Goal: Task Accomplishment & Management: Use online tool/utility

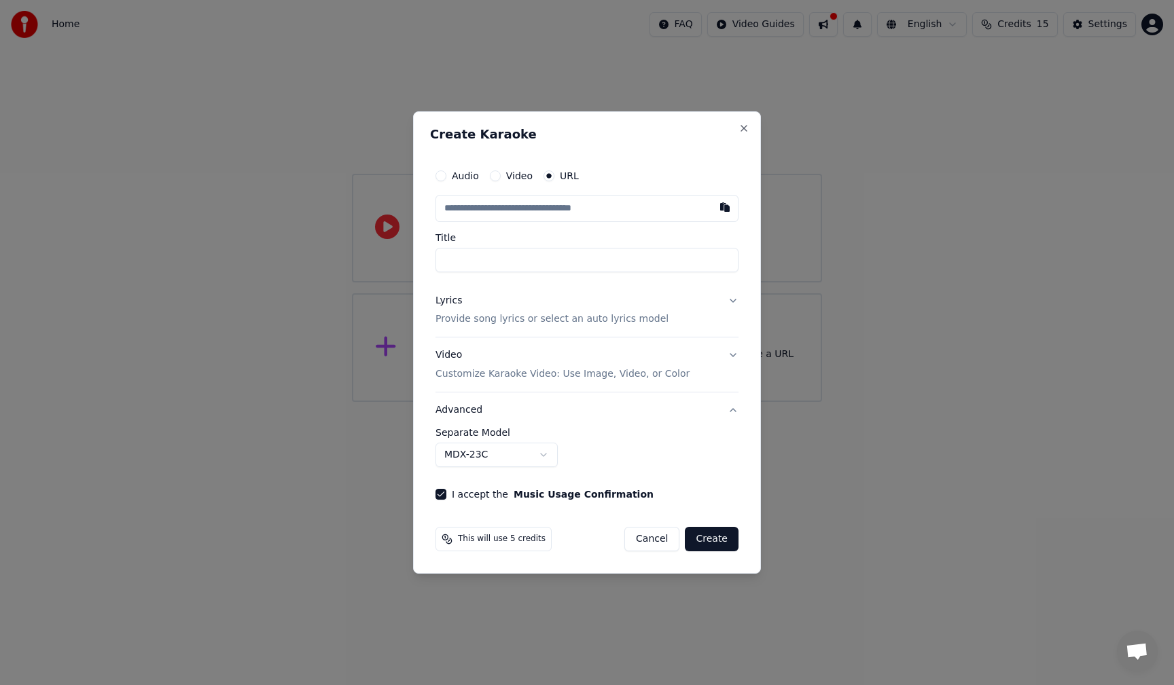
click at [474, 207] on input "text" at bounding box center [586, 208] width 303 height 27
click at [493, 175] on button "Video" at bounding box center [495, 176] width 11 height 11
click at [532, 209] on div "No file chosen" at bounding box center [551, 209] width 78 height 14
click at [442, 175] on button "Audio" at bounding box center [440, 176] width 11 height 11
click at [487, 179] on div "Audio Video URL" at bounding box center [506, 176] width 143 height 11
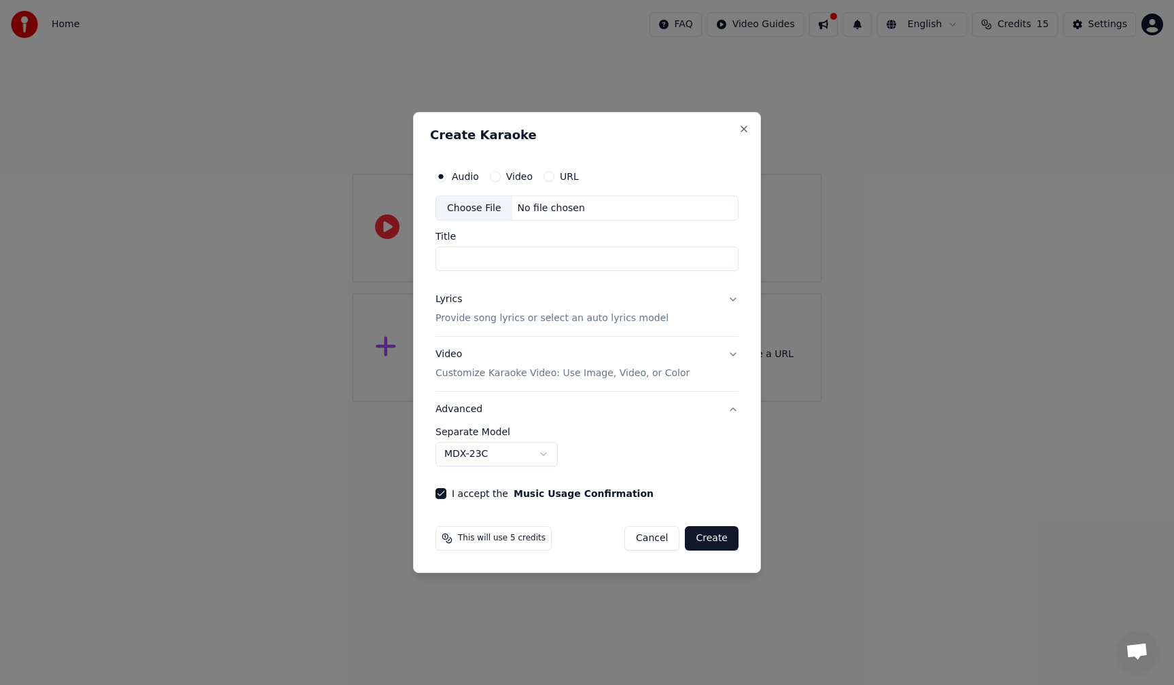
click at [492, 179] on button "Video" at bounding box center [495, 176] width 11 height 11
click at [545, 209] on div "No file chosen" at bounding box center [551, 209] width 78 height 14
click at [741, 128] on button "Close" at bounding box center [743, 129] width 11 height 11
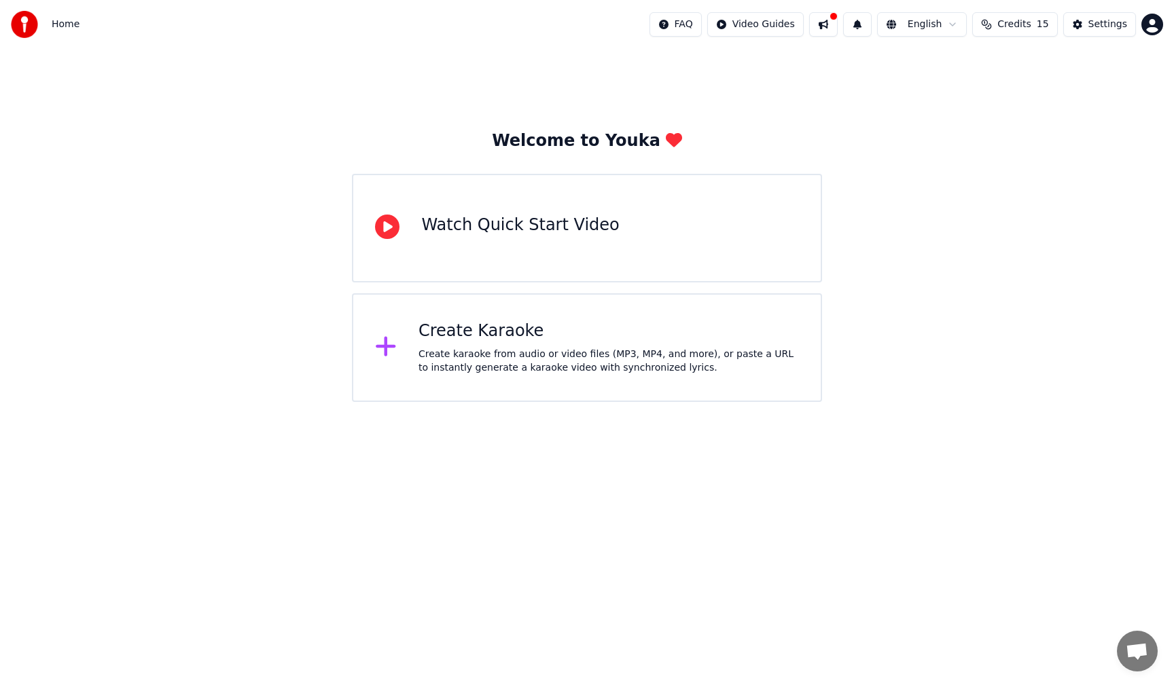
click at [506, 329] on div "Create Karaoke" at bounding box center [608, 332] width 380 height 22
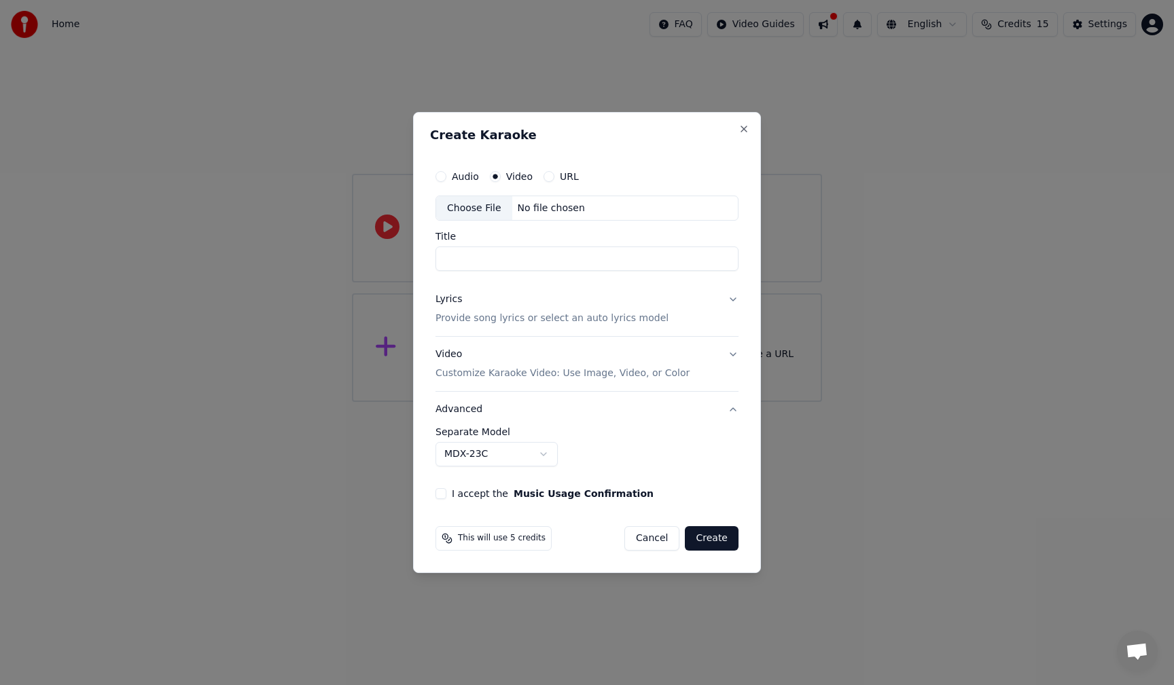
click at [656, 539] on button "Cancel" at bounding box center [651, 539] width 55 height 24
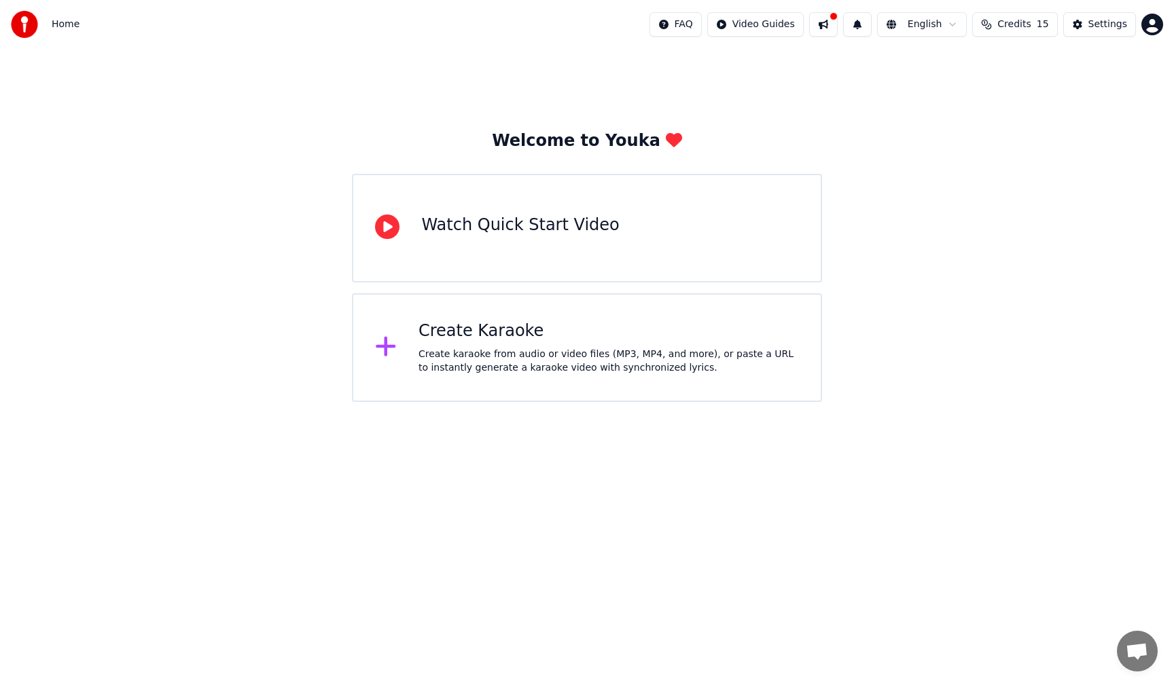
click at [459, 330] on div "Create Karaoke" at bounding box center [608, 332] width 380 height 22
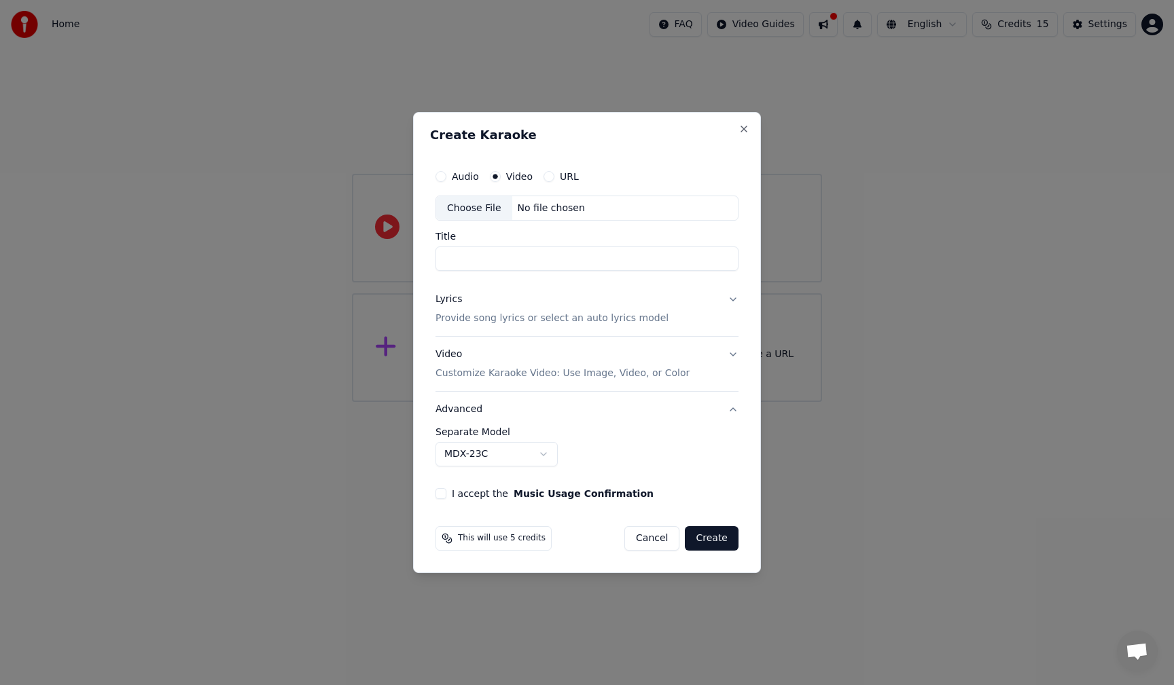
click at [468, 332] on button "Lyrics Provide song lyrics or select an auto lyrics model" at bounding box center [586, 310] width 303 height 54
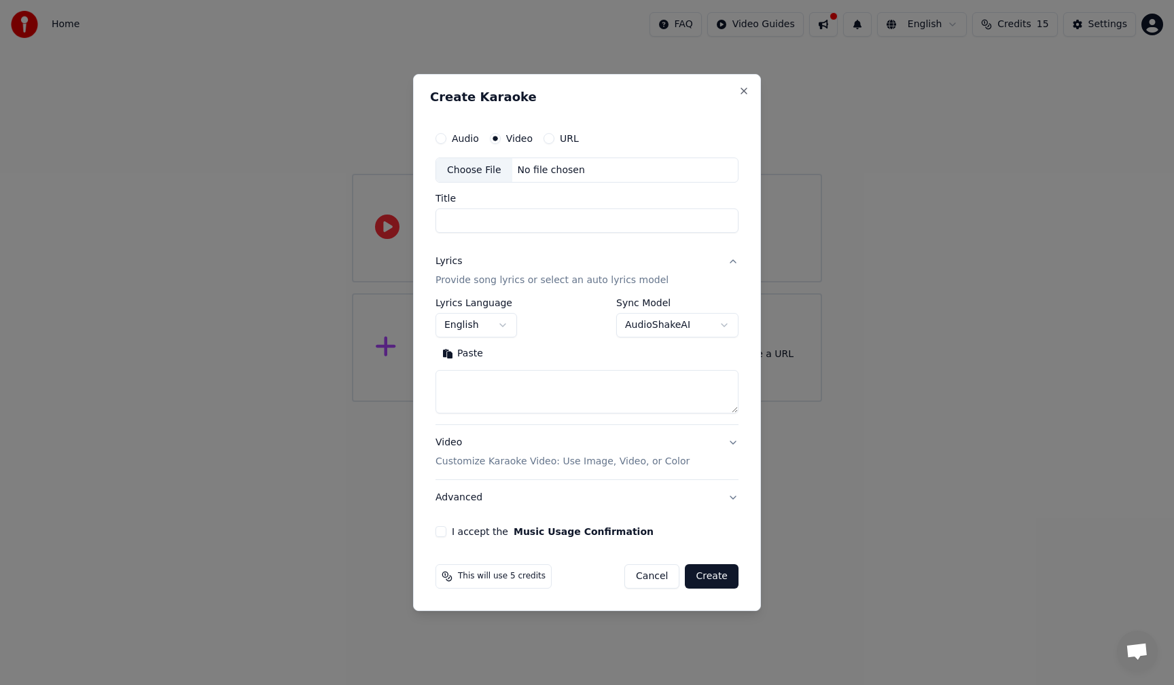
click at [527, 172] on div "No file chosen" at bounding box center [551, 171] width 78 height 14
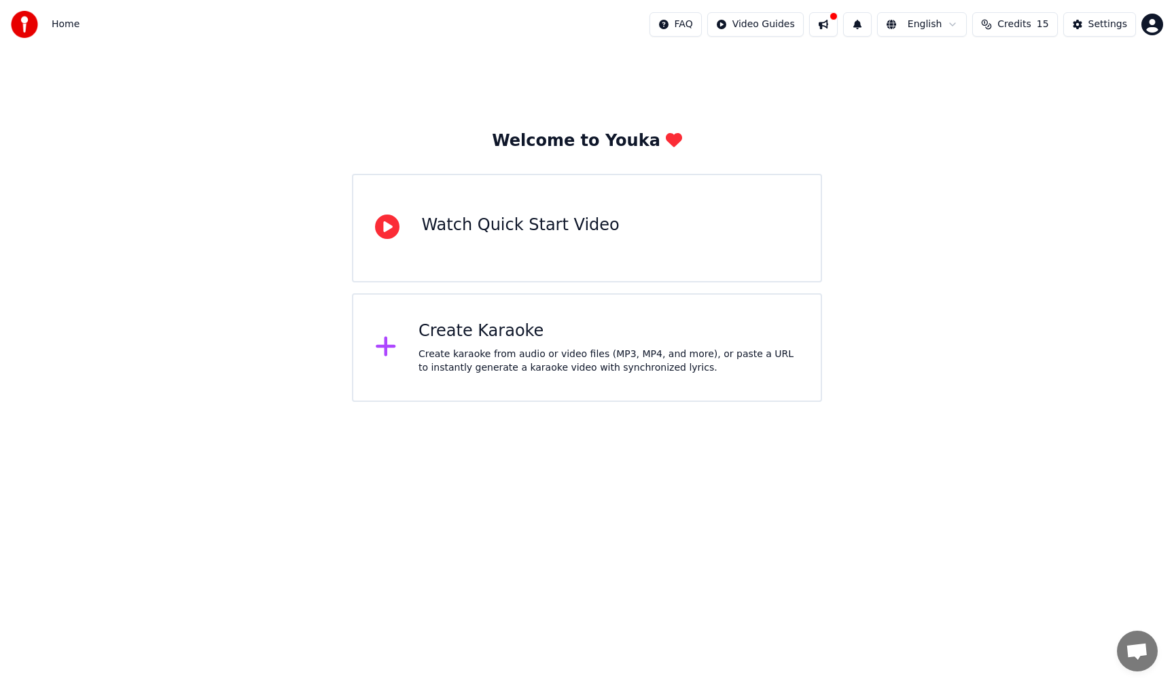
click at [472, 331] on div "Create Karaoke" at bounding box center [608, 332] width 380 height 22
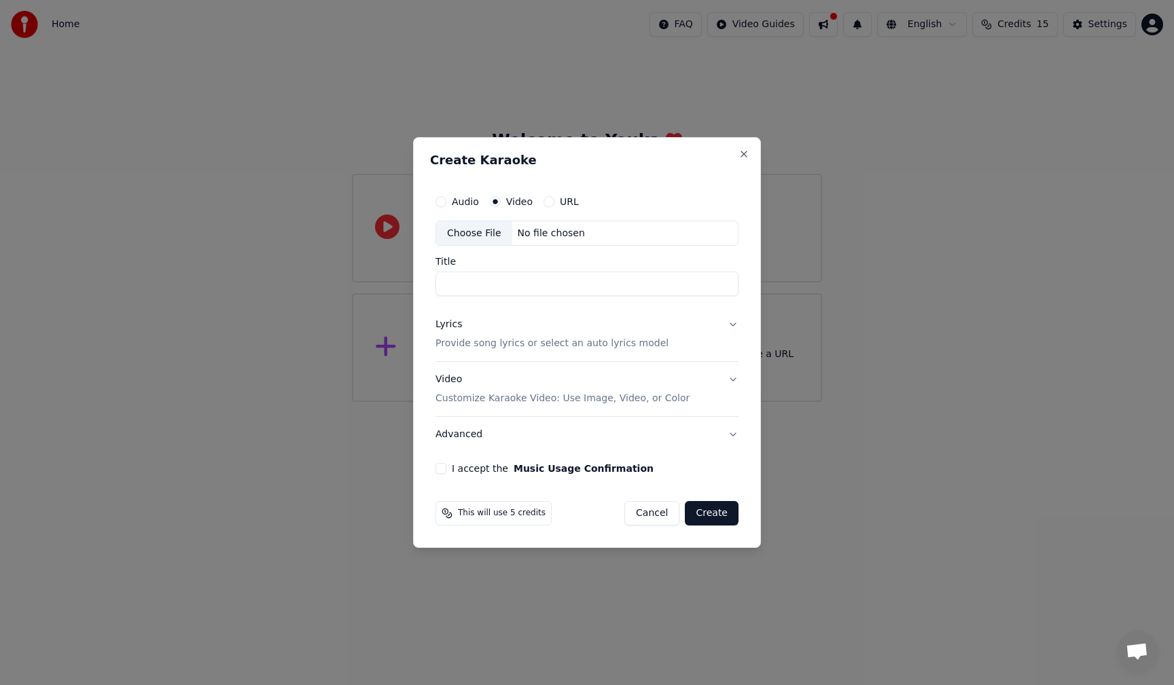
click at [471, 232] on div "Choose File" at bounding box center [474, 233] width 76 height 24
click at [482, 232] on div "Choose File" at bounding box center [474, 233] width 76 height 24
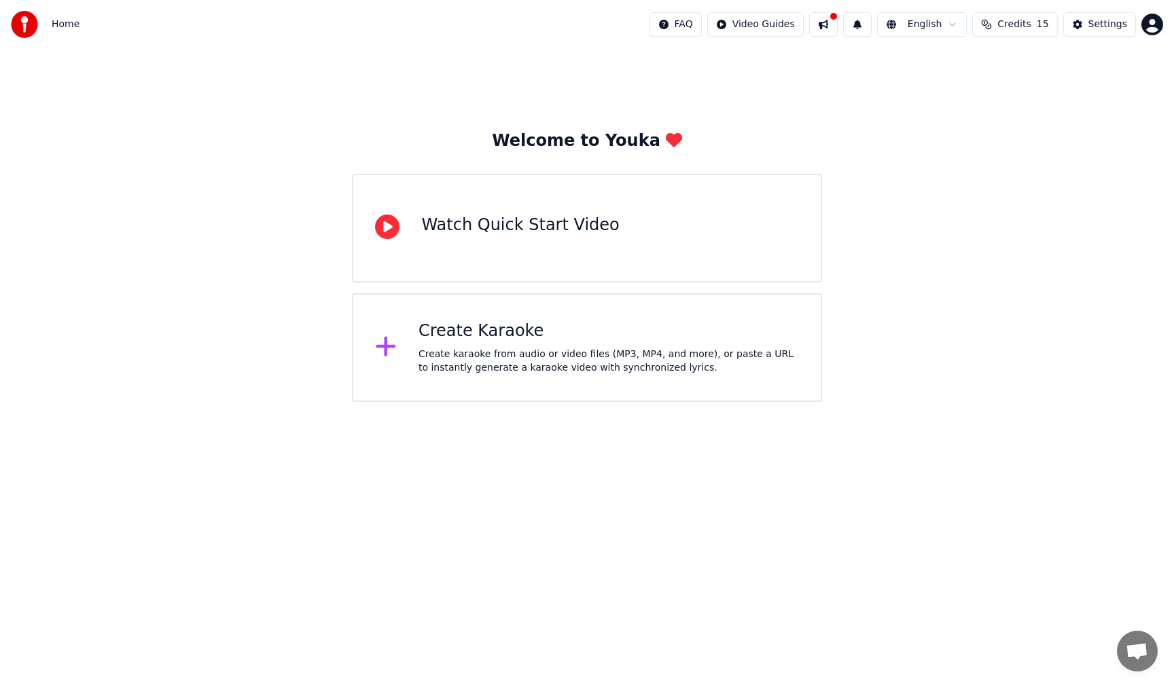
click at [472, 331] on div "Create Karaoke" at bounding box center [608, 332] width 380 height 22
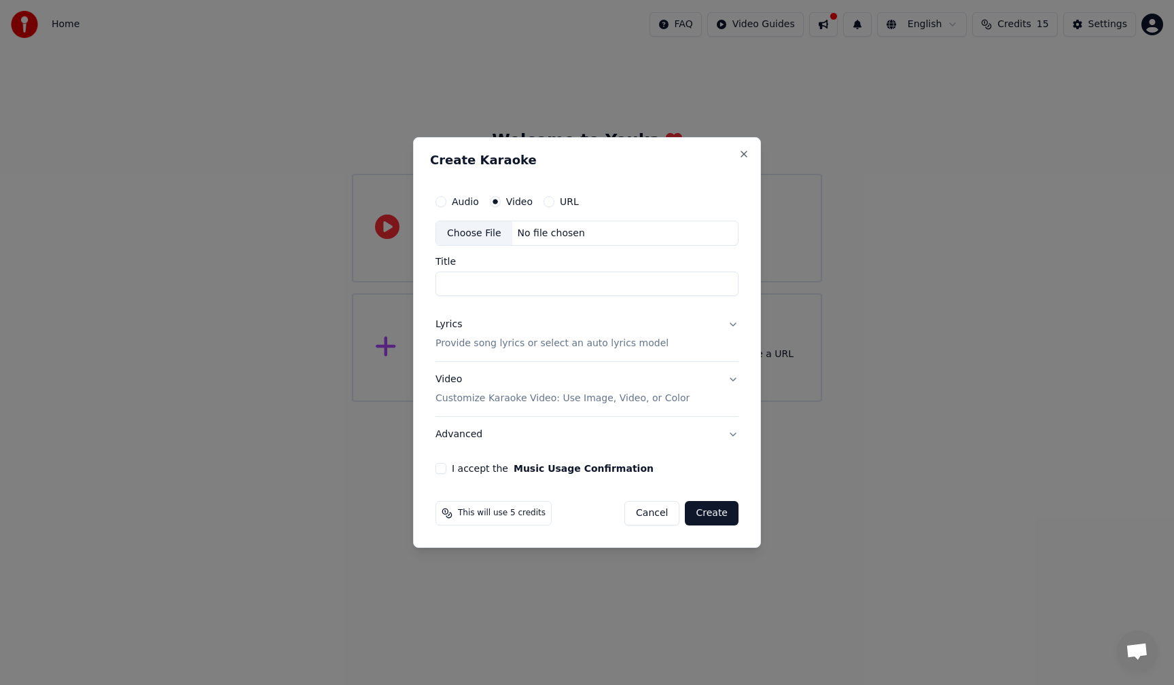
click at [471, 232] on div "Choose File" at bounding box center [474, 233] width 76 height 24
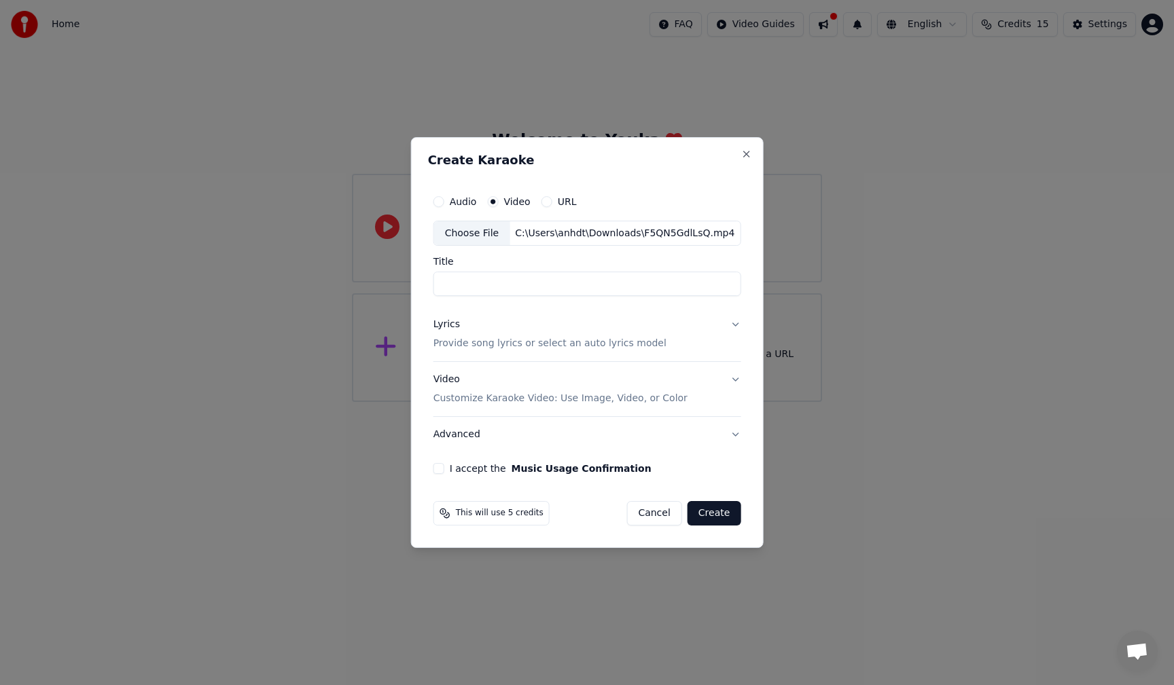
type input "**********"
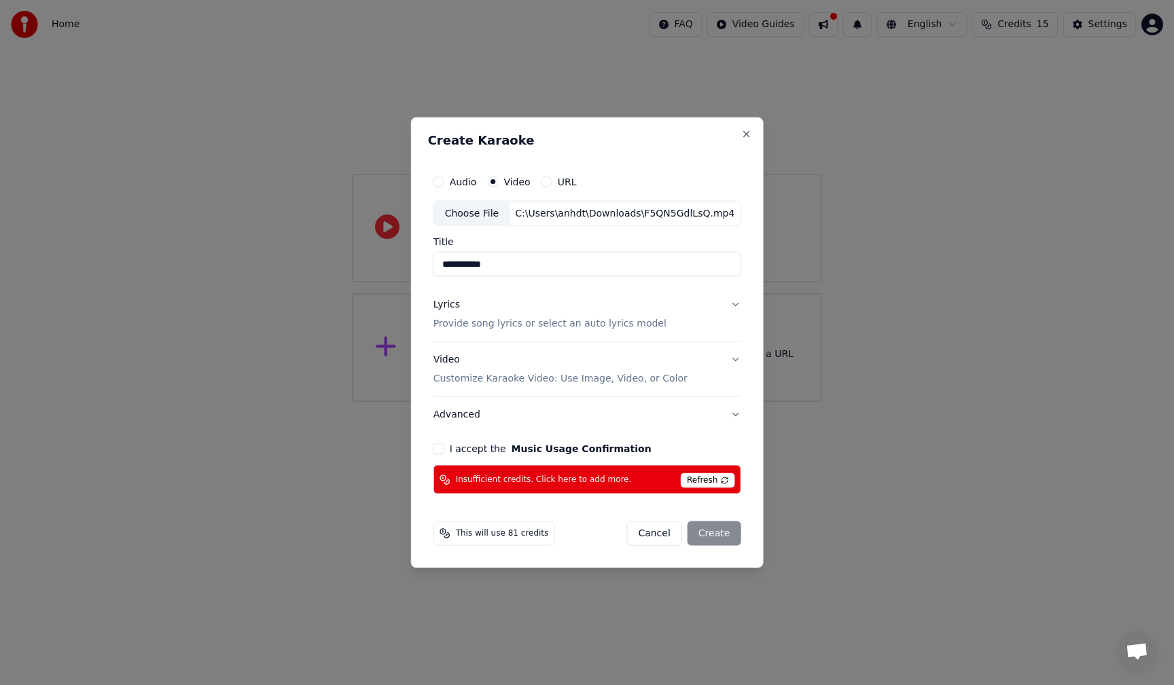
click at [736, 359] on button "Video Customize Karaoke Video: Use Image, Video, or Color" at bounding box center [587, 369] width 308 height 54
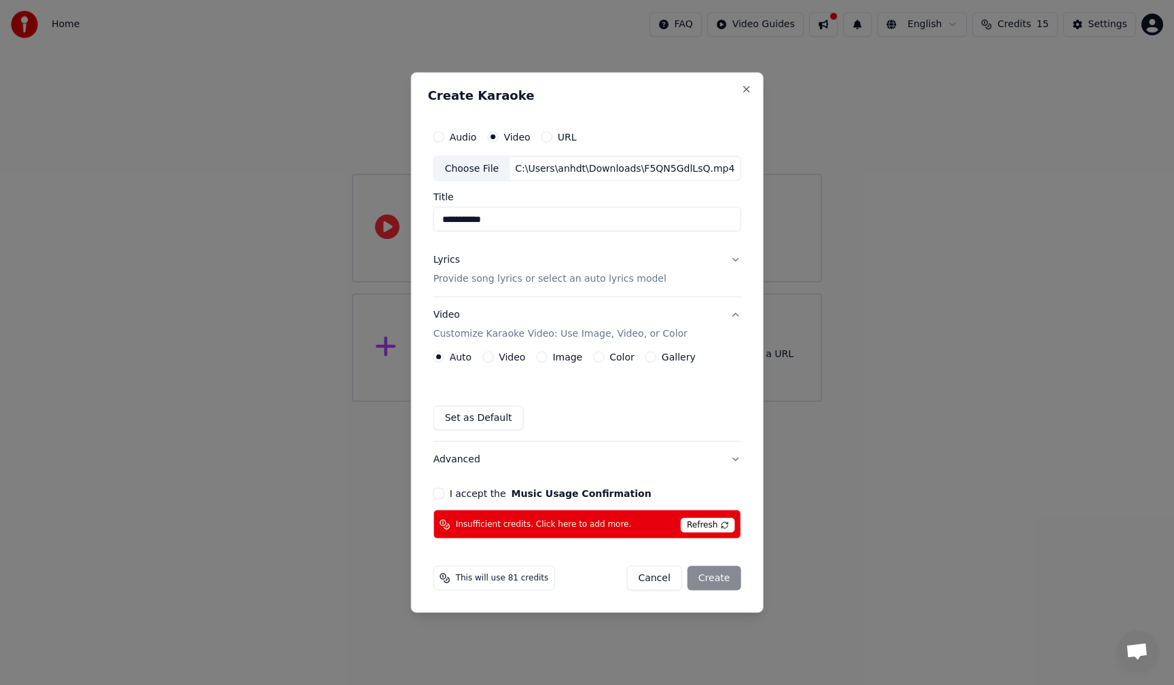
click at [491, 357] on button "Video" at bounding box center [487, 357] width 11 height 11
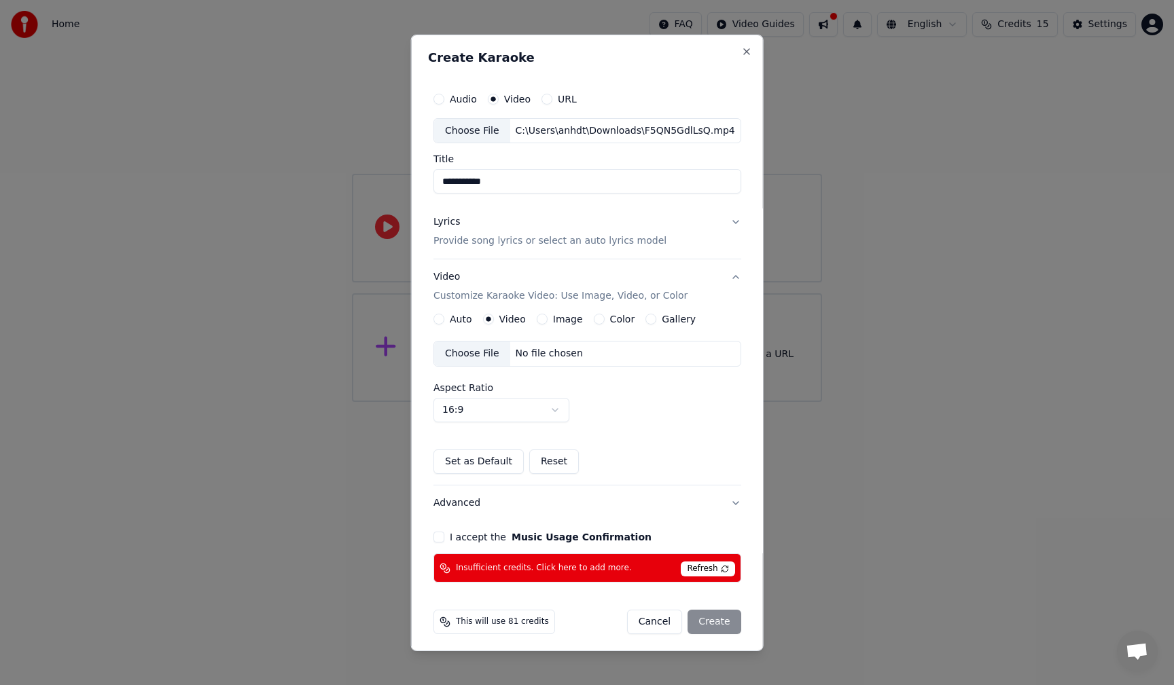
click at [448, 315] on div "Auto" at bounding box center [452, 319] width 39 height 11
click at [437, 321] on button "Auto" at bounding box center [438, 319] width 11 height 11
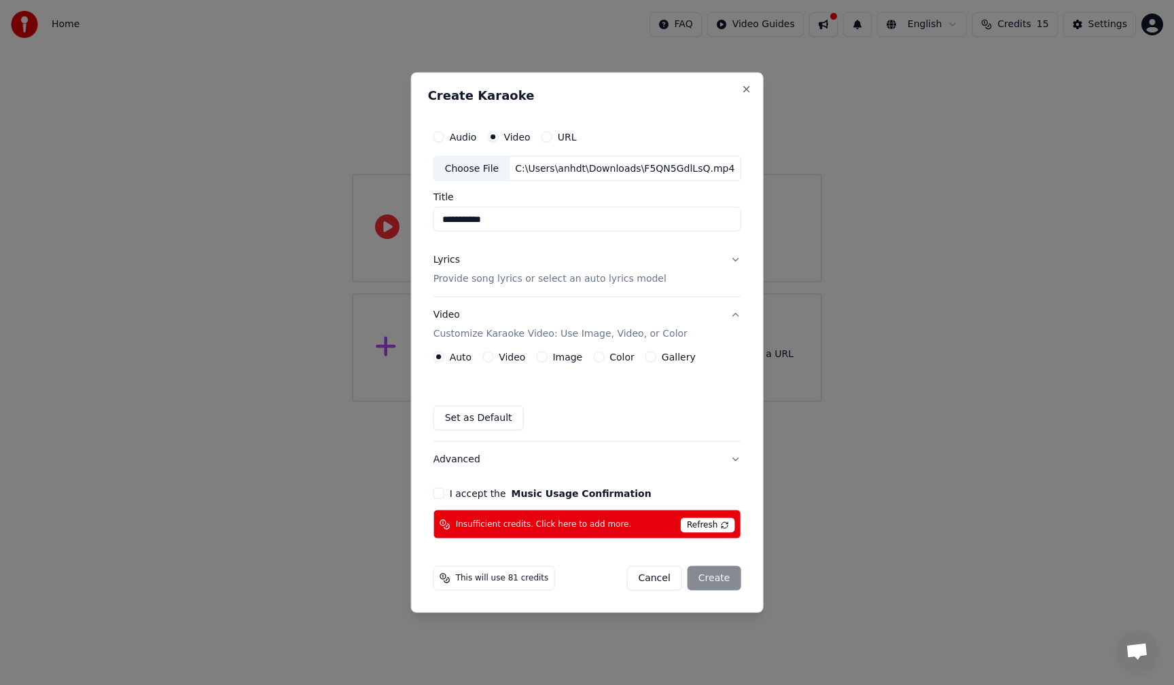
click at [651, 334] on p "Customize Karaoke Video: Use Image, Video, or Color" at bounding box center [560, 334] width 254 height 14
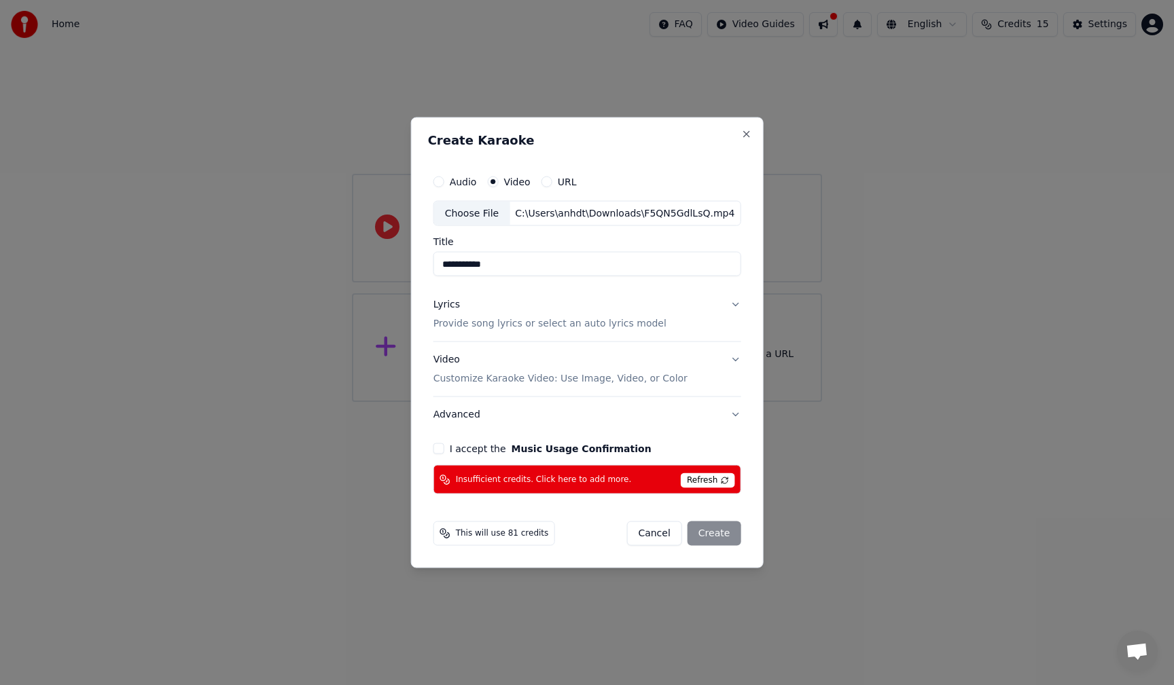
click at [635, 375] on p "Customize Karaoke Video: Use Image, Video, or Color" at bounding box center [560, 379] width 254 height 14
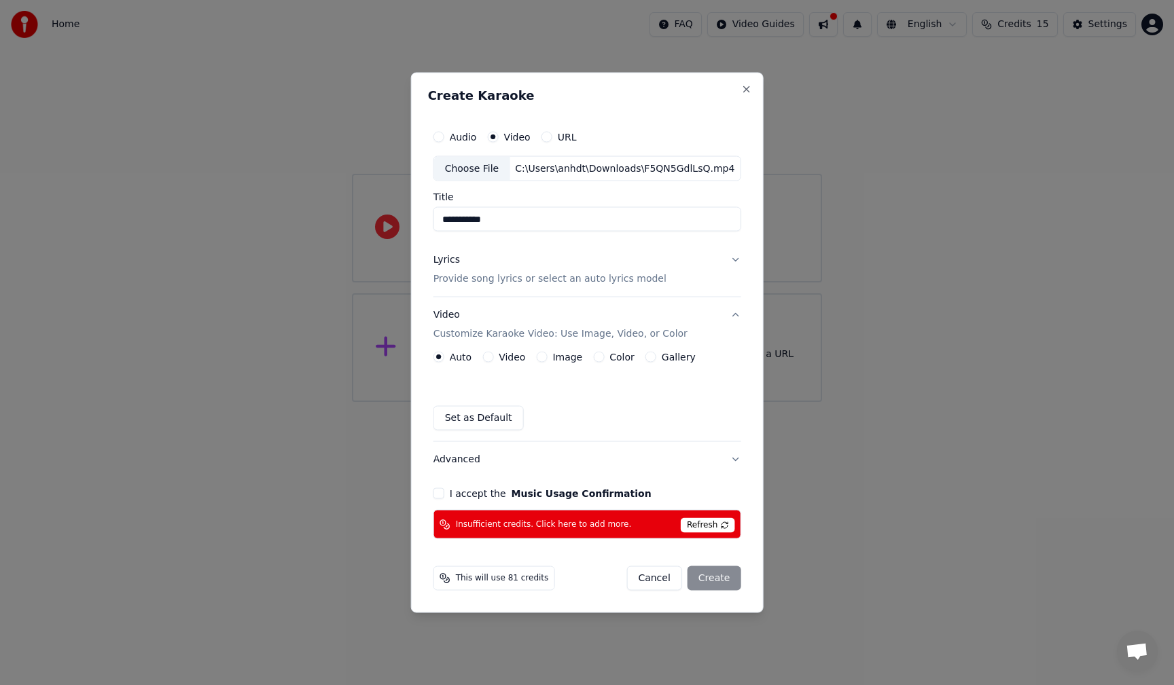
click at [732, 261] on button "Lyrics Provide song lyrics or select an auto lyrics model" at bounding box center [587, 270] width 308 height 54
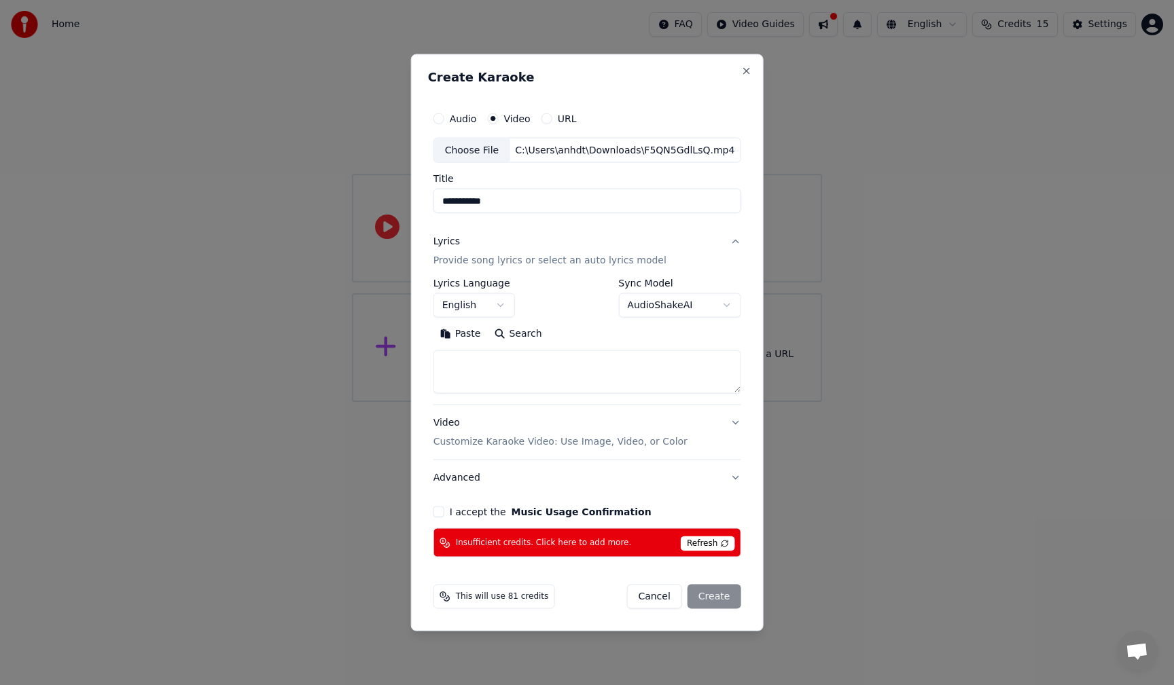
click at [660, 596] on button "Cancel" at bounding box center [653, 597] width 55 height 24
select select
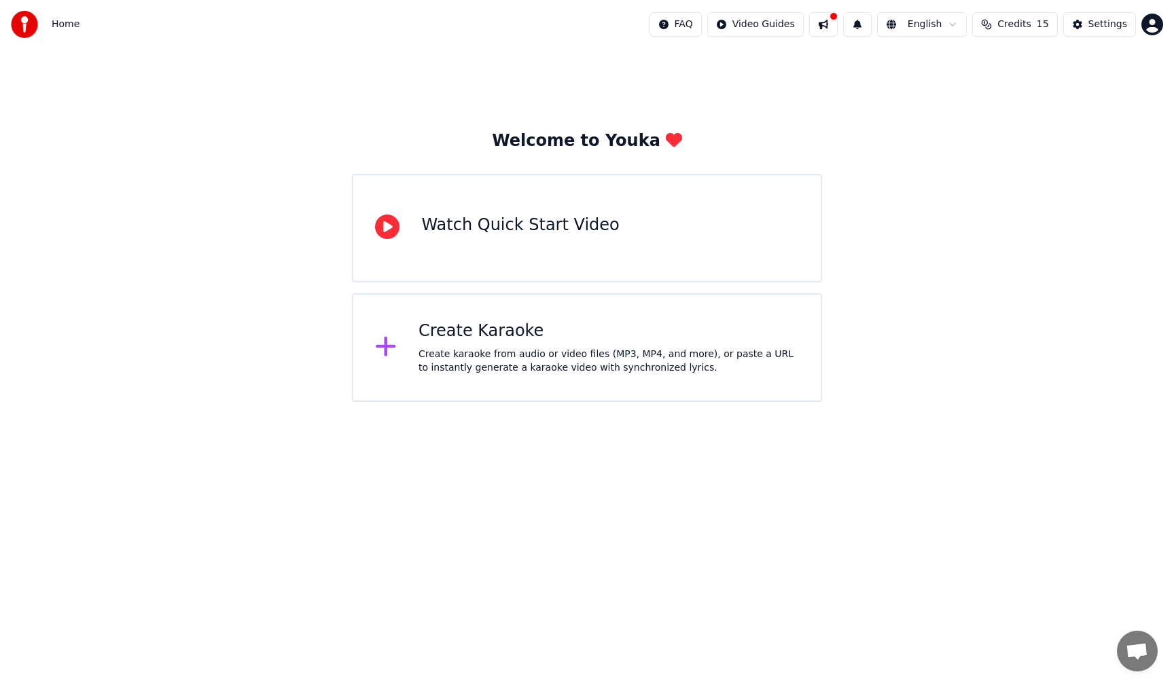
click at [655, 402] on html "Home FAQ Video Guides English Credits 15 Settings Welcome to Youka Watch Quick …" at bounding box center [587, 201] width 1174 height 402
click at [549, 224] on div "Watch Quick Start Video" at bounding box center [520, 226] width 198 height 22
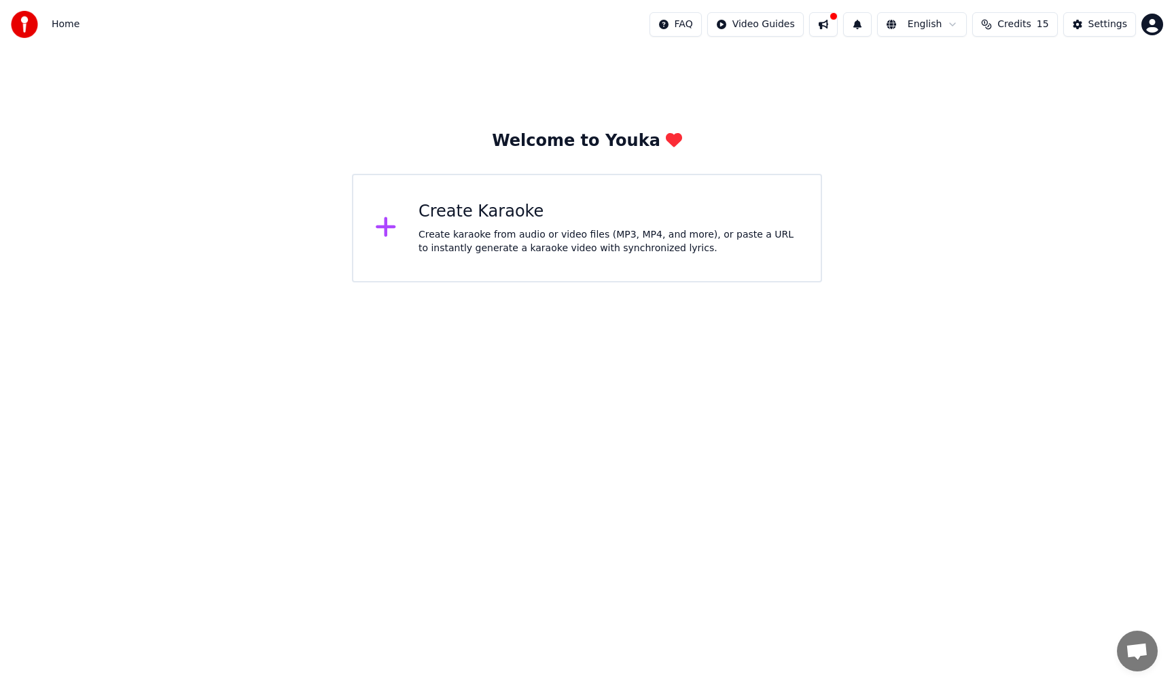
click at [775, 29] on html "Home FAQ Video Guides English Credits 15 Settings Welcome to Youka Create Karao…" at bounding box center [587, 141] width 1174 height 283
click at [946, 122] on html "Home FAQ Video Guides English Credits 15 Settings Welcome to Youka Create Karao…" at bounding box center [587, 141] width 1174 height 283
click at [1086, 27] on button "Settings" at bounding box center [1099, 24] width 73 height 24
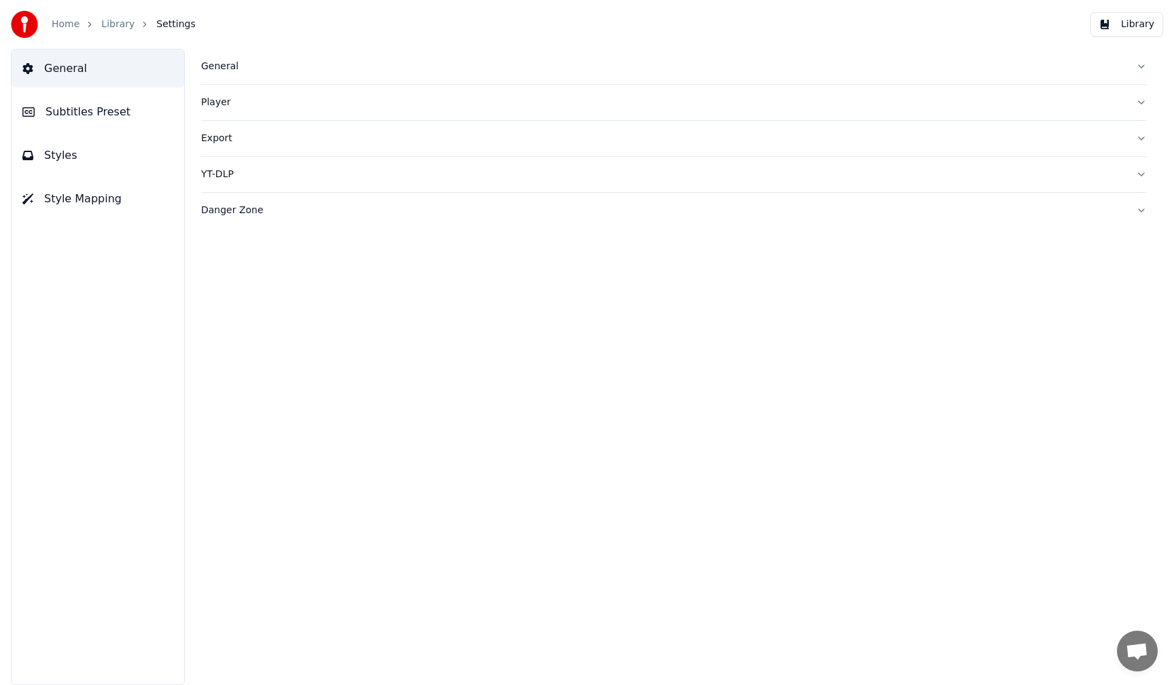
click at [115, 157] on button "Styles" at bounding box center [98, 156] width 173 height 38
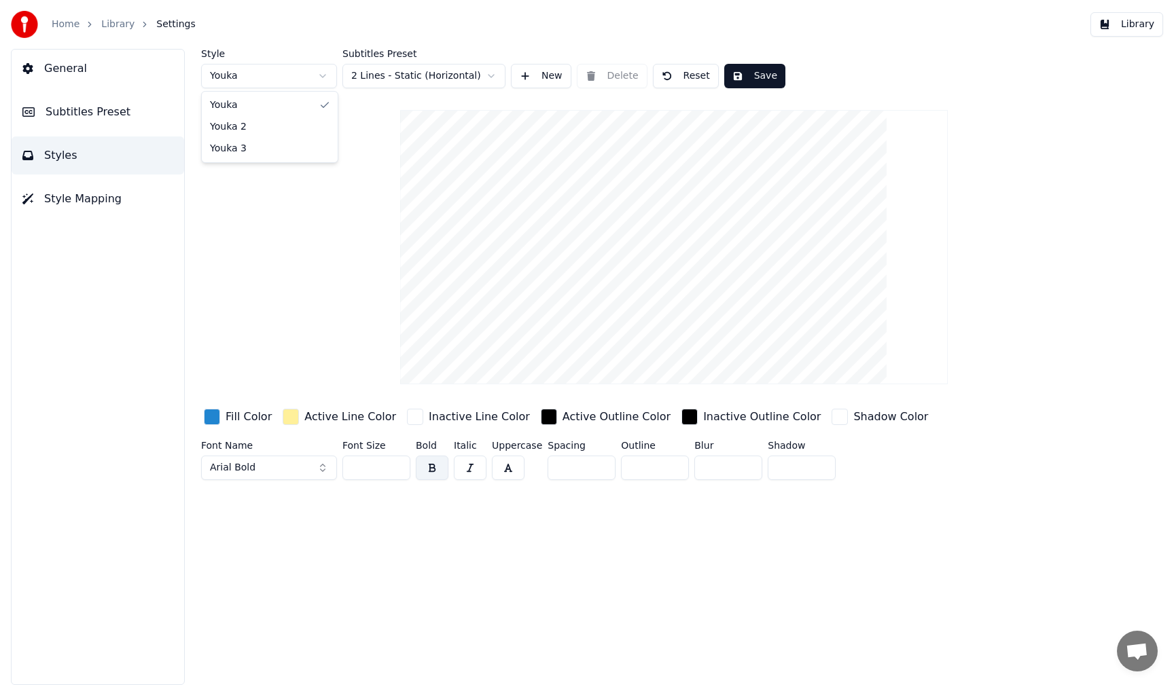
click at [320, 77] on html "Home Library Settings Library General Subtitles Preset Styles Style Mapping Sty…" at bounding box center [587, 342] width 1174 height 685
click at [384, 79] on html "Home Library Settings Library General Subtitles Preset Styles Style Mapping Sty…" at bounding box center [587, 342] width 1174 height 685
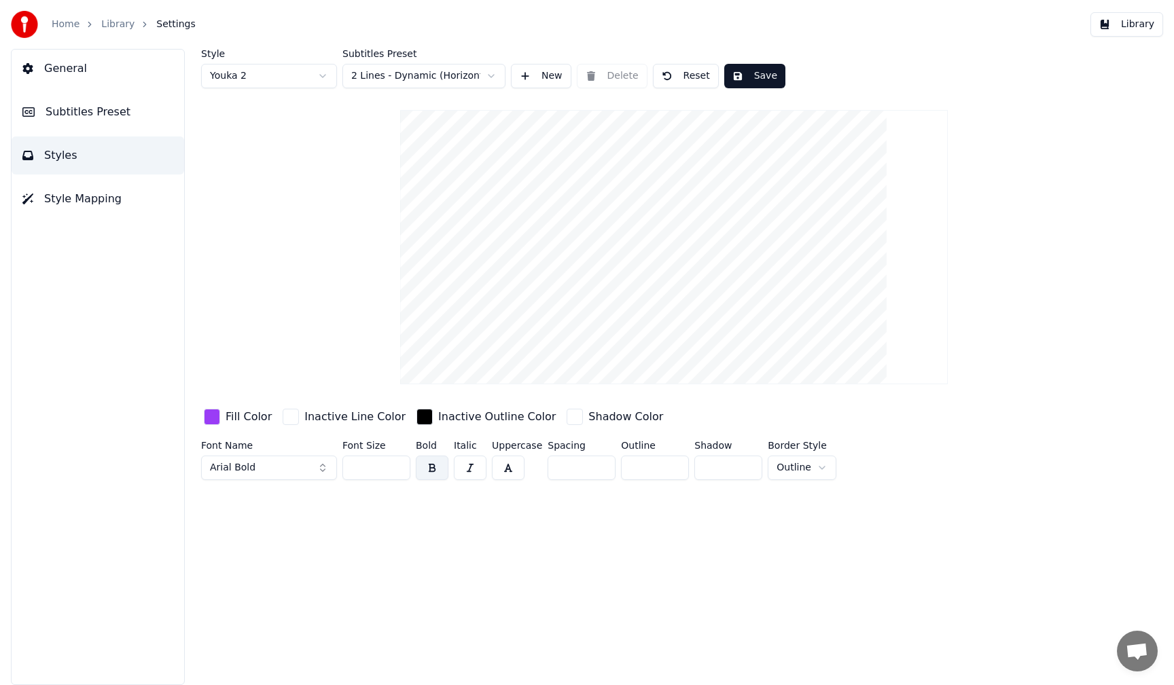
click at [329, 86] on body "Home Library Settings Library General Subtitles Preset Styles Style Mapping Sty…" at bounding box center [587, 342] width 1174 height 685
click at [317, 77] on html "Home Library Settings Library General Subtitles Preset Styles Style Mapping Sty…" at bounding box center [587, 342] width 1174 height 685
click at [313, 76] on html "Home Library Settings Library General Subtitles Preset Styles Style Mapping Sty…" at bounding box center [587, 342] width 1174 height 685
click at [322, 77] on html "Home Library Settings Library General Subtitles Preset Styles Style Mapping Sty…" at bounding box center [587, 342] width 1174 height 685
click at [482, 77] on html "Home Library Settings Library General Subtitles Preset Styles Style Mapping Sty…" at bounding box center [587, 342] width 1174 height 685
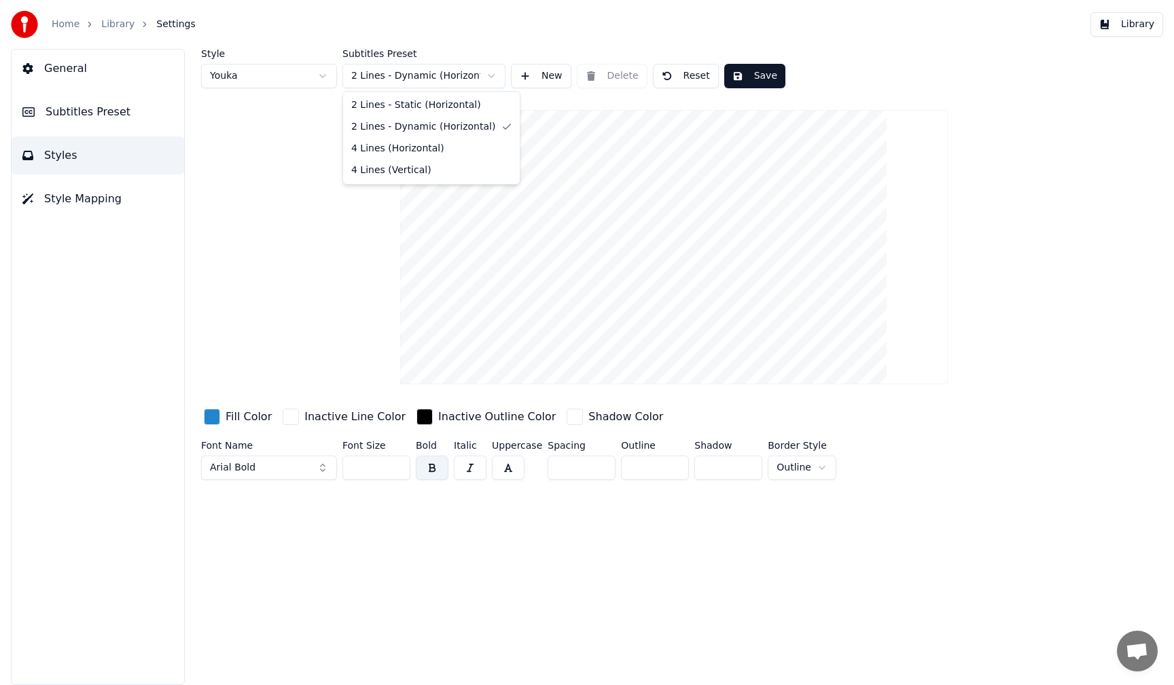
click at [482, 77] on html "Home Library Settings Library General Subtitles Preset Styles Style Mapping Sty…" at bounding box center [587, 342] width 1174 height 685
click at [326, 79] on html "Home Library Settings Library General Subtitles Preset Styles Style Mapping Sty…" at bounding box center [587, 342] width 1174 height 685
click at [372, 75] on html "Home Library Settings Library General Subtitles Preset Styles Style Mapping Sty…" at bounding box center [587, 342] width 1174 height 685
click at [361, 162] on div "Style Youka 3 Subtitles Preset 2 Lines - Dynamic (Horizontal) New Delete Reset …" at bounding box center [674, 267] width 946 height 437
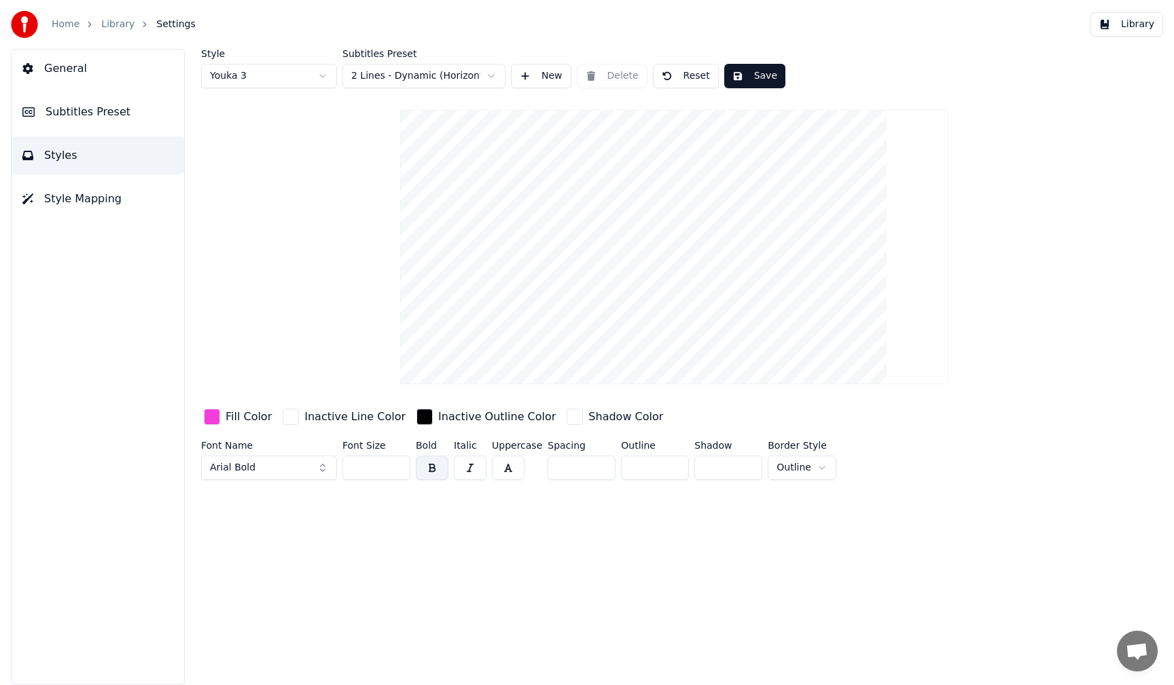
click at [90, 198] on span "Style Mapping" at bounding box center [82, 199] width 77 height 16
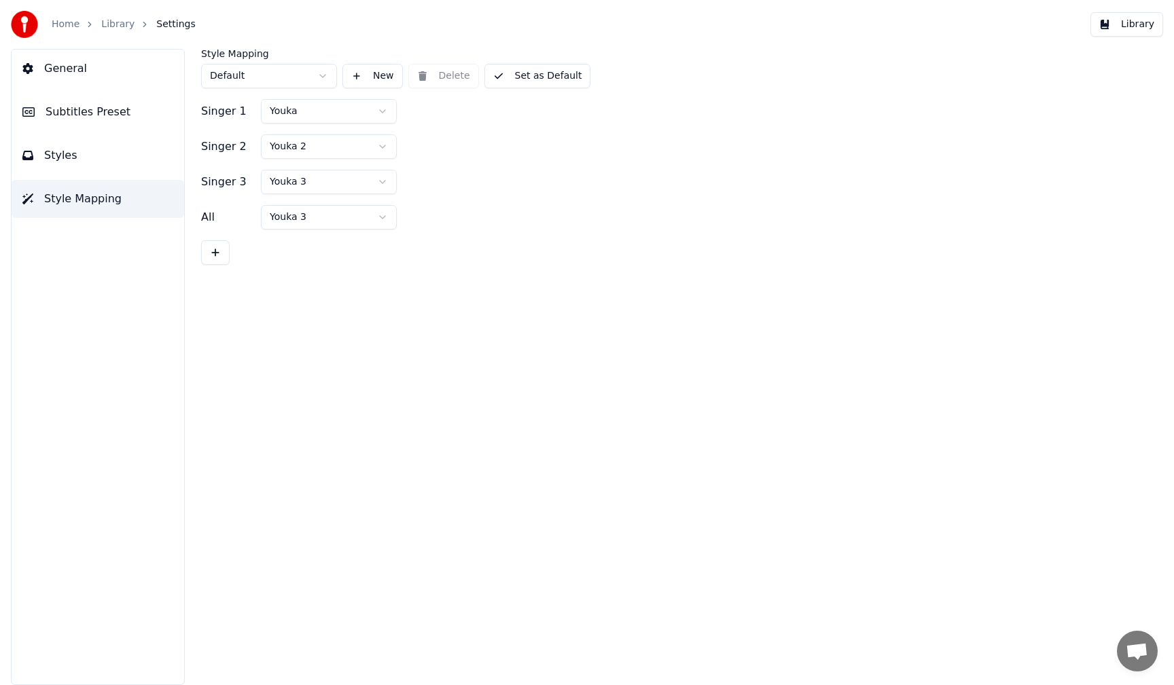
click at [97, 154] on button "Styles" at bounding box center [98, 156] width 173 height 38
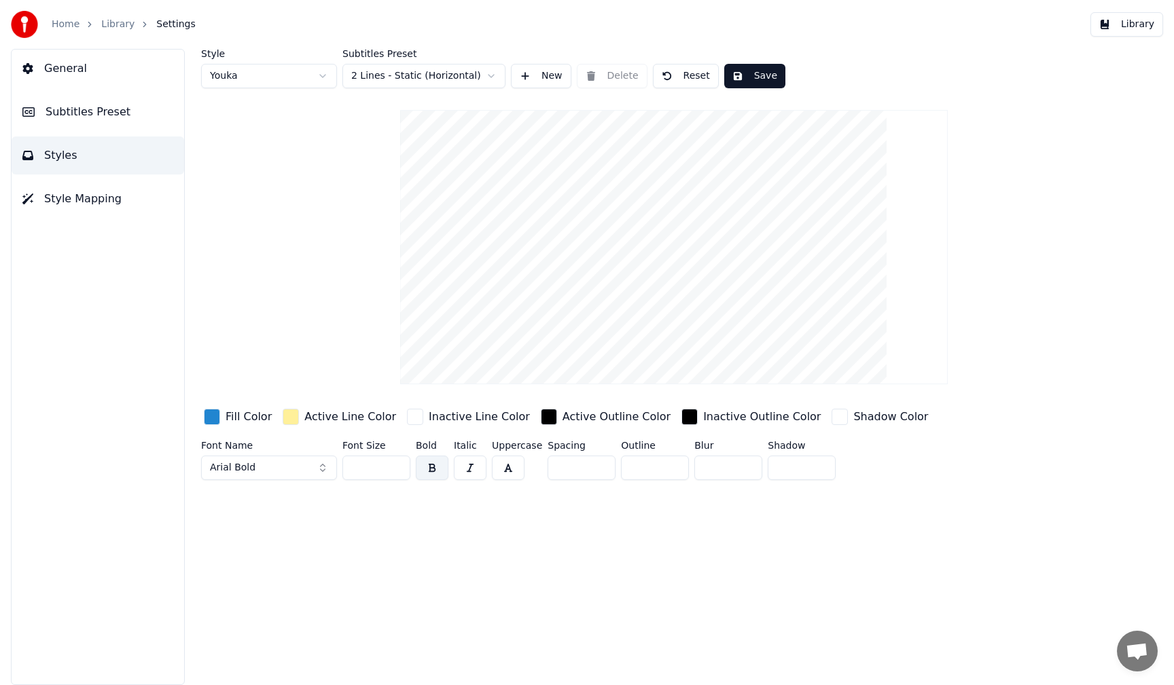
click at [95, 110] on span "Subtitles Preset" at bounding box center [88, 112] width 85 height 16
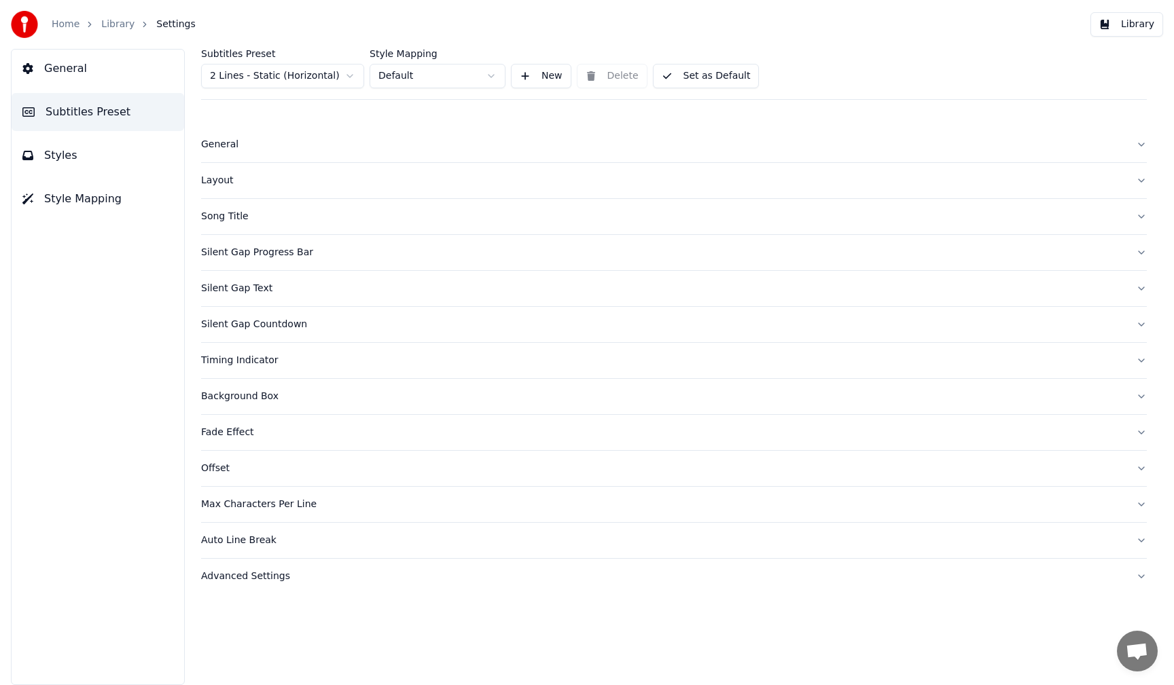
click at [264, 145] on div "General" at bounding box center [663, 145] width 924 height 14
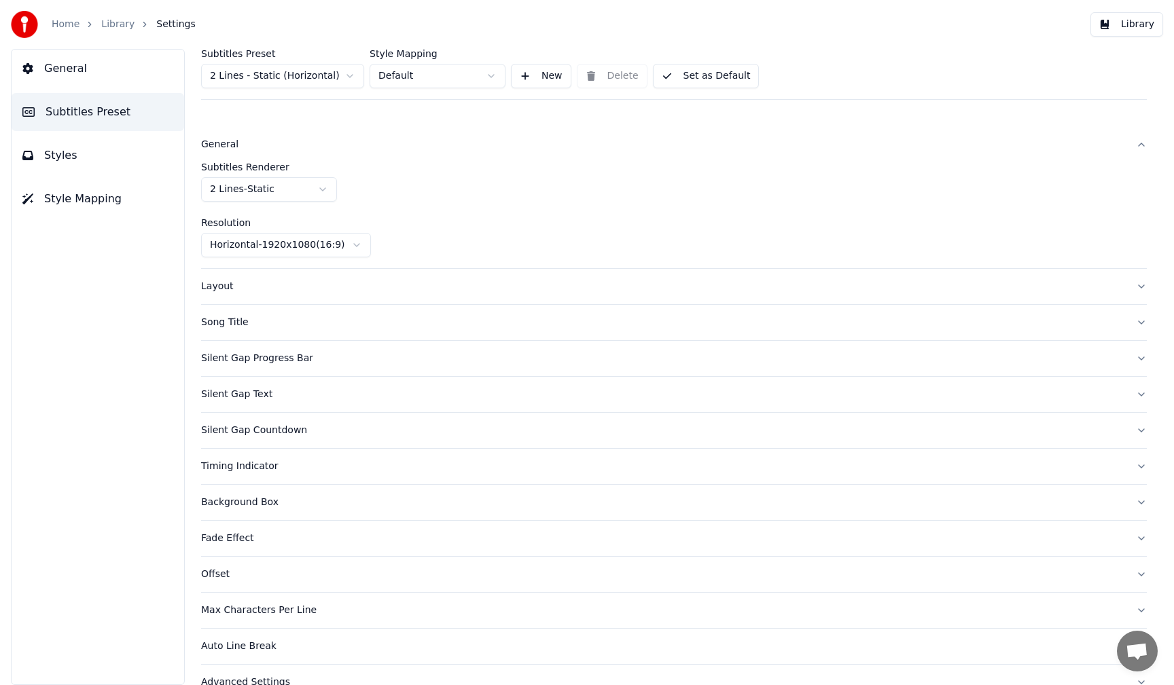
click at [264, 145] on div "General" at bounding box center [663, 145] width 924 height 14
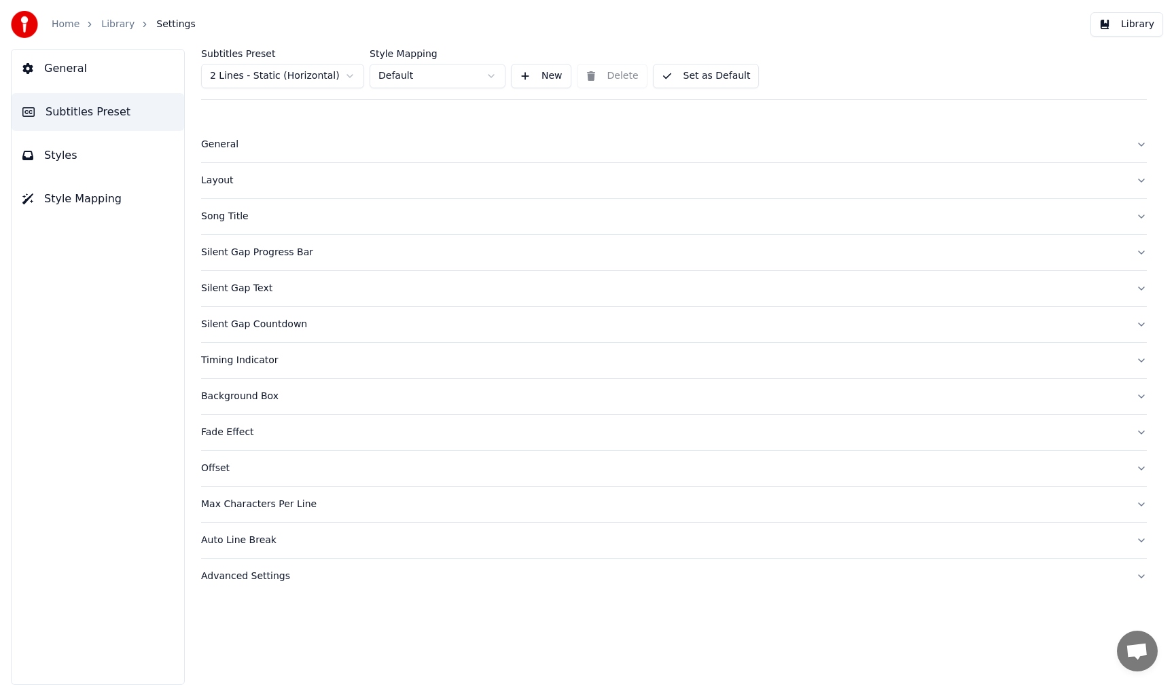
click at [350, 77] on html "Home Library Settings Library General Subtitles Preset Styles Style Mapping Sub…" at bounding box center [587, 342] width 1174 height 685
click at [482, 75] on html "Home Library Settings Library General Subtitles Preset Styles Style Mapping Sub…" at bounding box center [587, 342] width 1174 height 685
click at [486, 75] on html "Home Library Settings Library General Subtitles Preset Styles Style Mapping Sub…" at bounding box center [587, 342] width 1174 height 685
click at [1137, 290] on button "Silent Gap Text" at bounding box center [674, 288] width 946 height 35
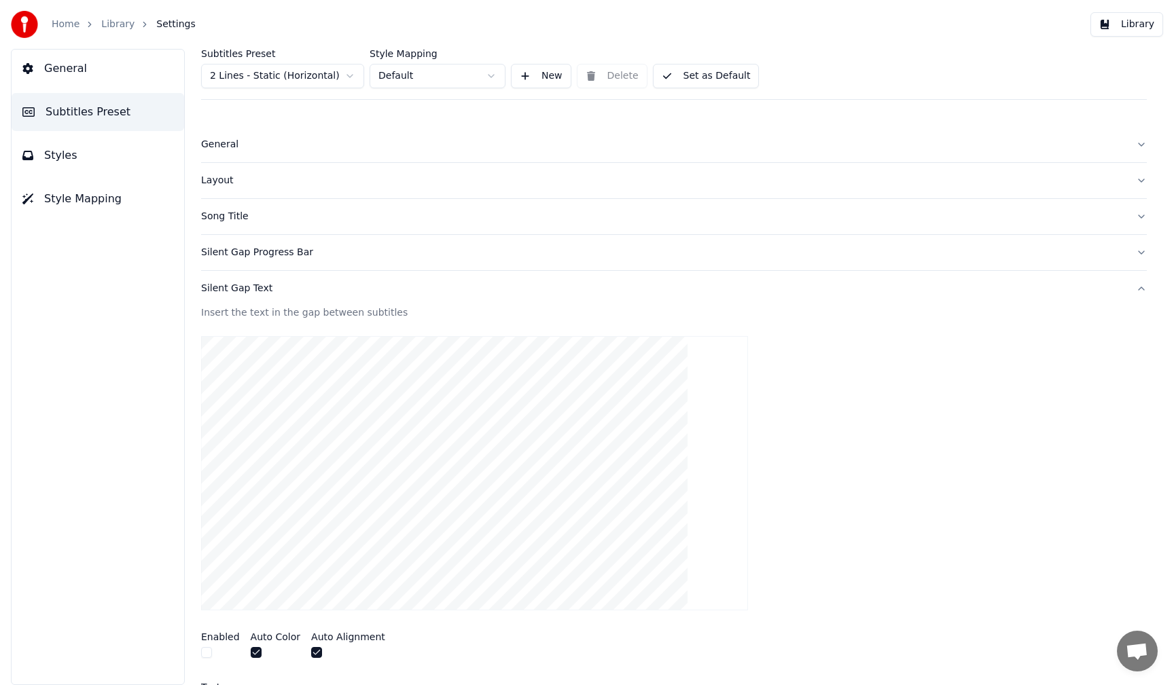
click at [1134, 289] on button "Silent Gap Text" at bounding box center [674, 288] width 946 height 35
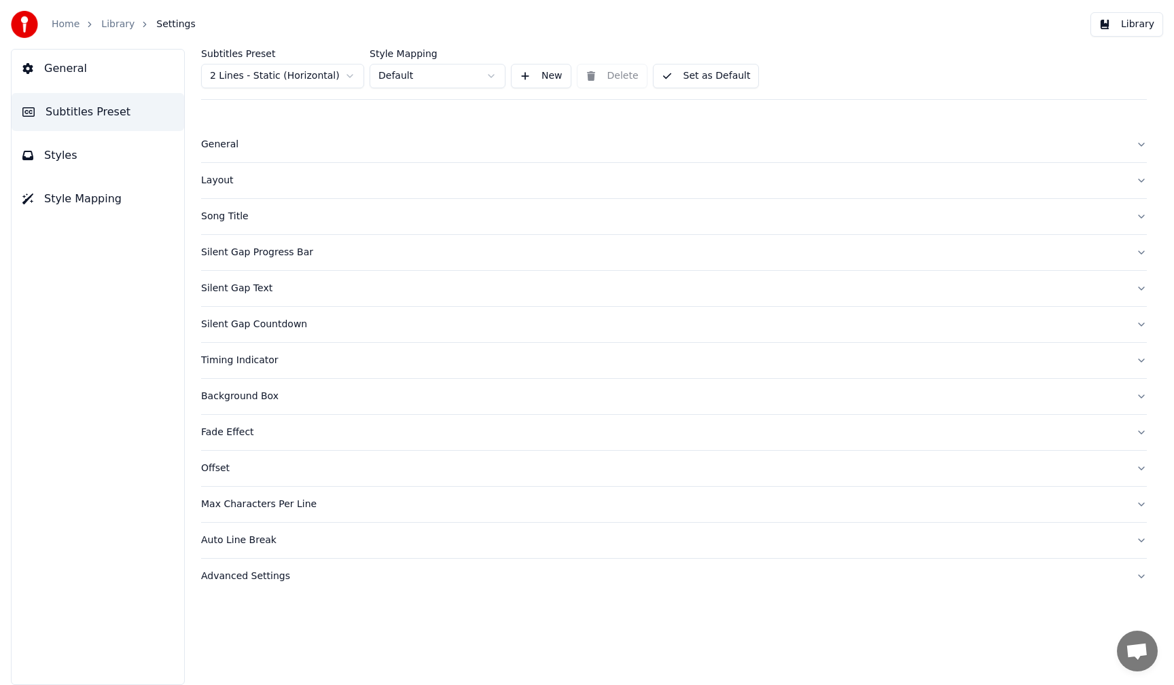
click at [1141, 541] on button "Auto Line Break" at bounding box center [674, 540] width 946 height 35
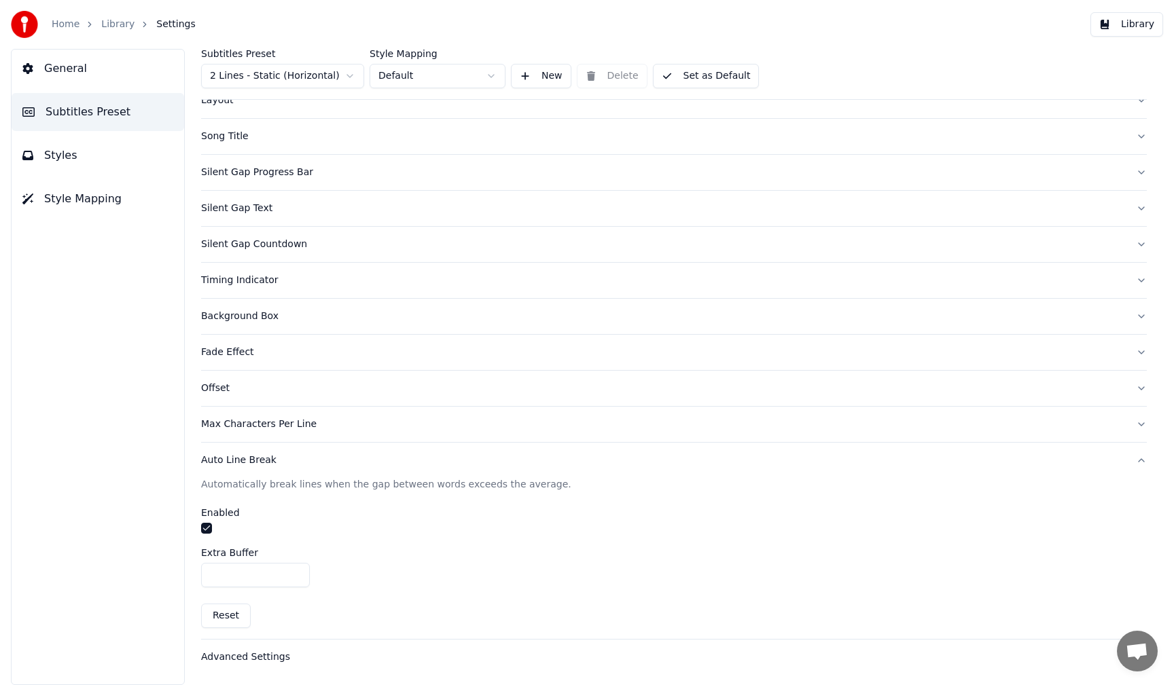
click at [1134, 462] on button "Auto Line Break" at bounding box center [674, 460] width 946 height 35
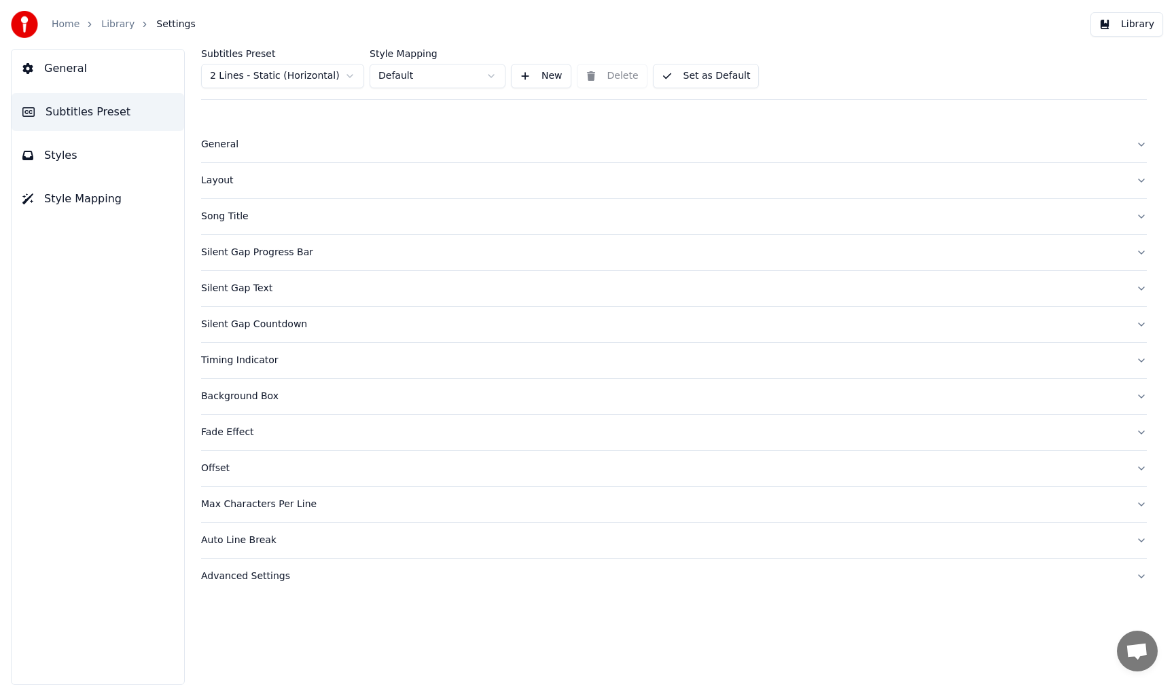
click at [1141, 575] on button "Advanced Settings" at bounding box center [674, 576] width 946 height 35
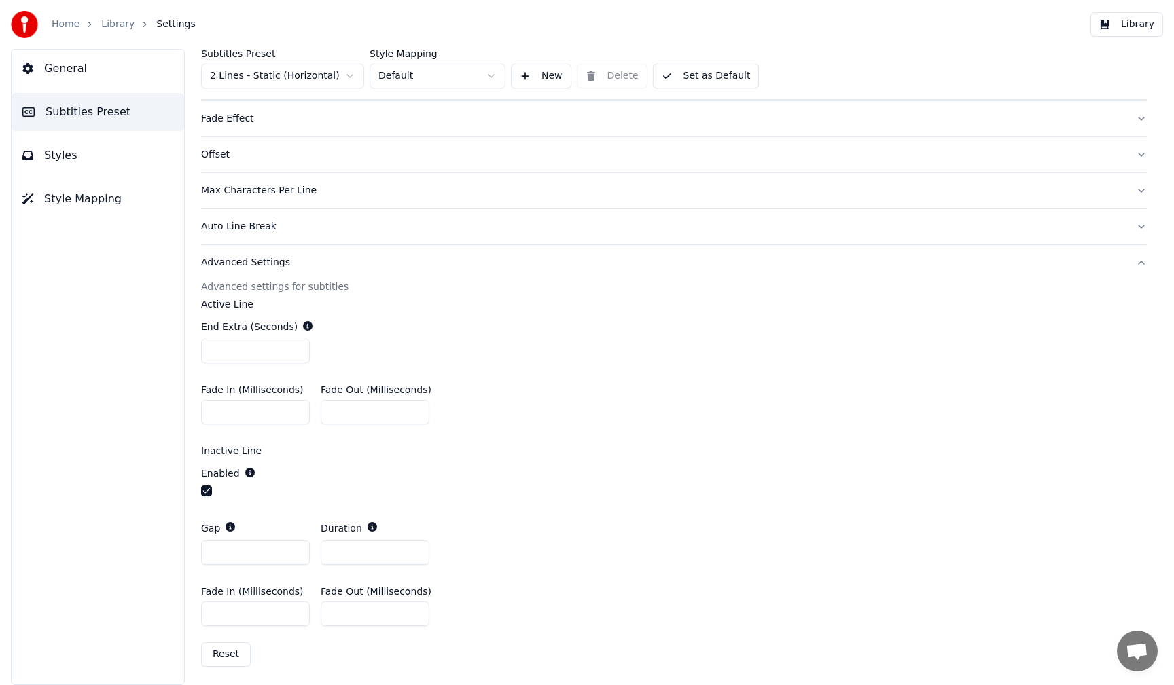
scroll to position [317, 0]
click at [1130, 264] on button "Advanced Settings" at bounding box center [674, 260] width 946 height 35
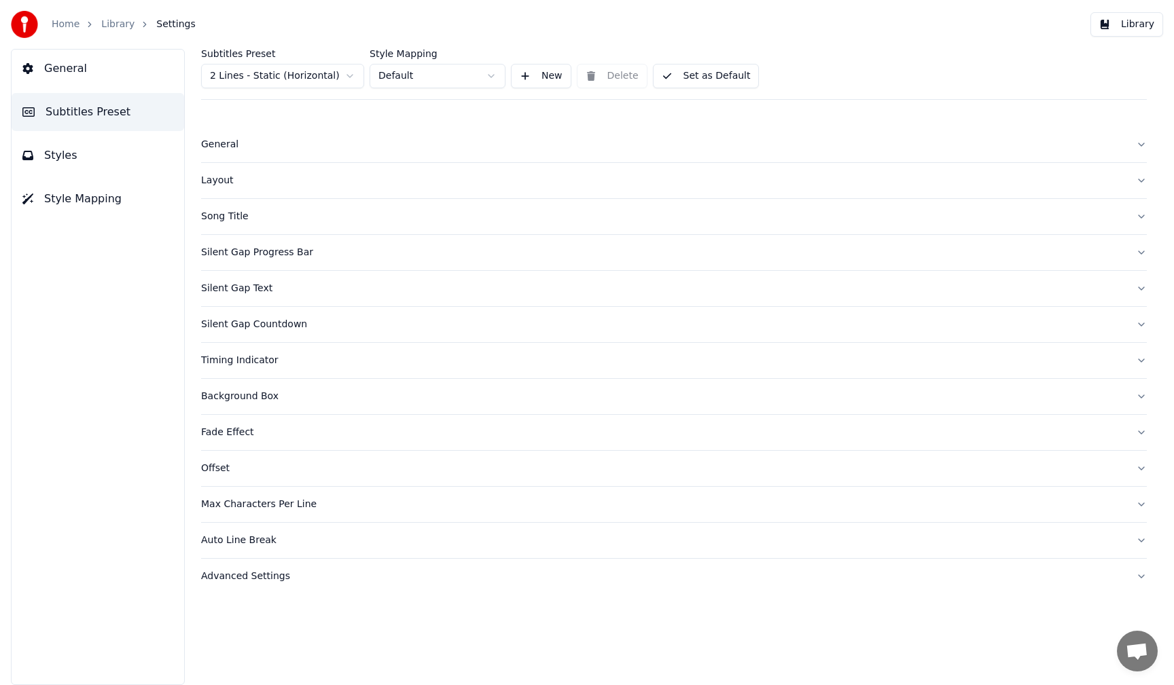
click at [107, 22] on link "Library" at bounding box center [117, 25] width 33 height 14
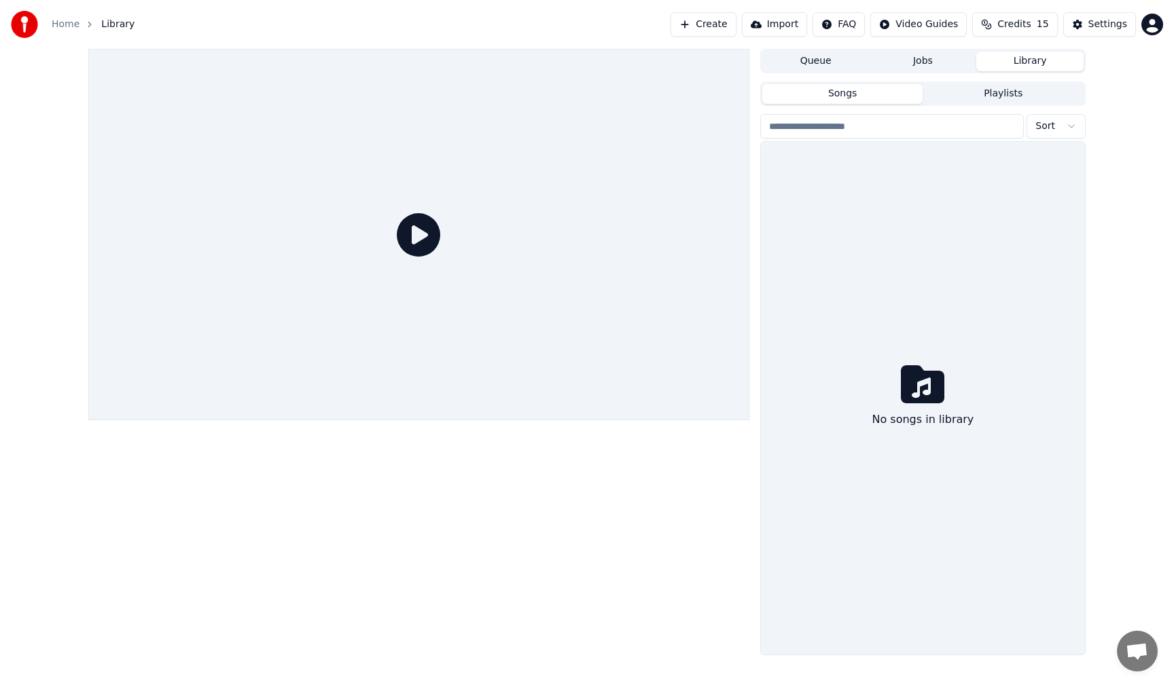
click at [109, 26] on span "Library" at bounding box center [117, 25] width 33 height 14
click at [73, 26] on link "Home" at bounding box center [66, 25] width 28 height 14
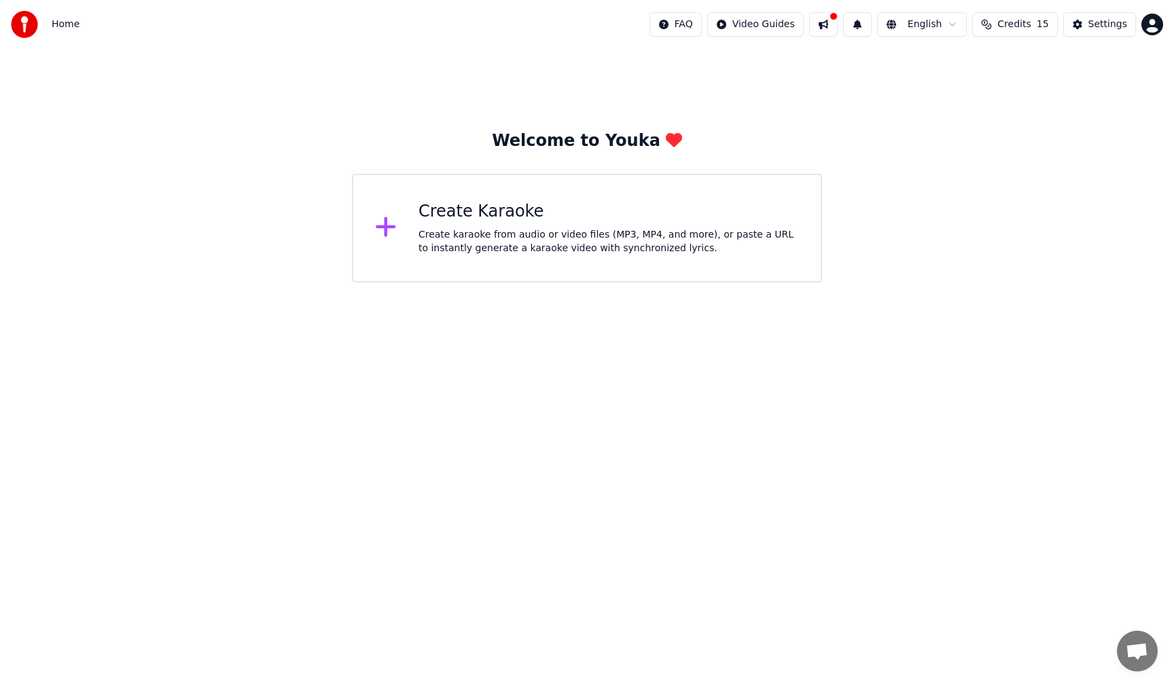
click at [116, 23] on div "Home FAQ Video Guides English Credits 15 Settings" at bounding box center [587, 24] width 1174 height 49
click at [1090, 26] on button "Settings" at bounding box center [1099, 24] width 73 height 24
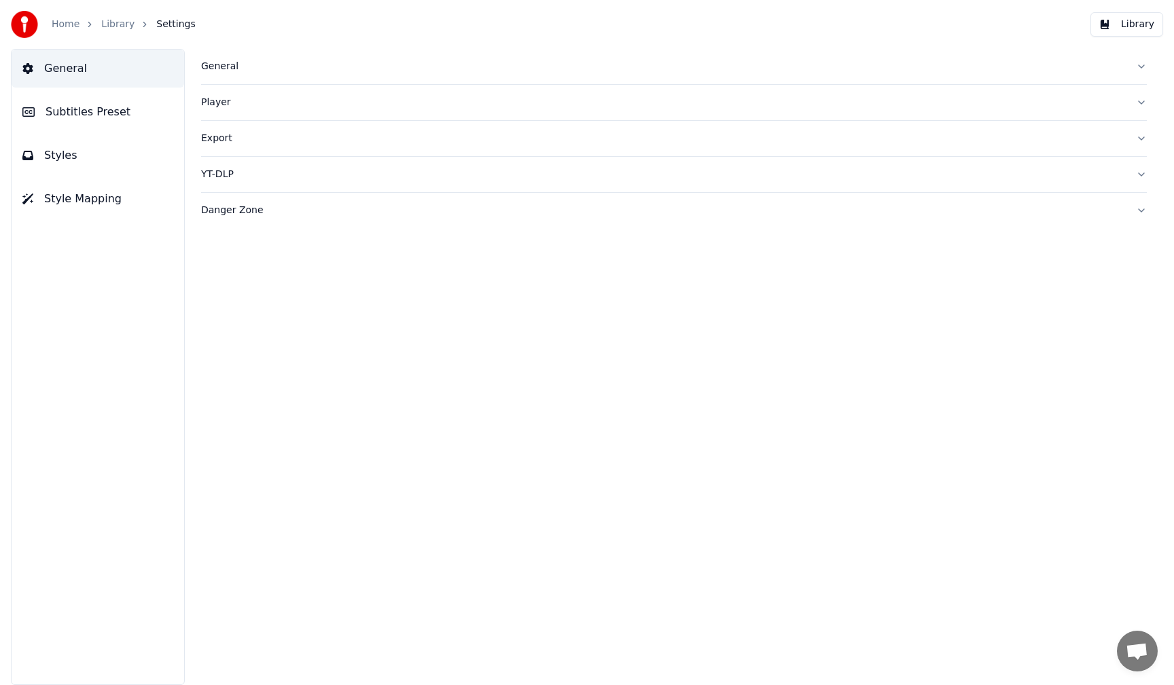
click at [118, 27] on link "Library" at bounding box center [117, 25] width 33 height 14
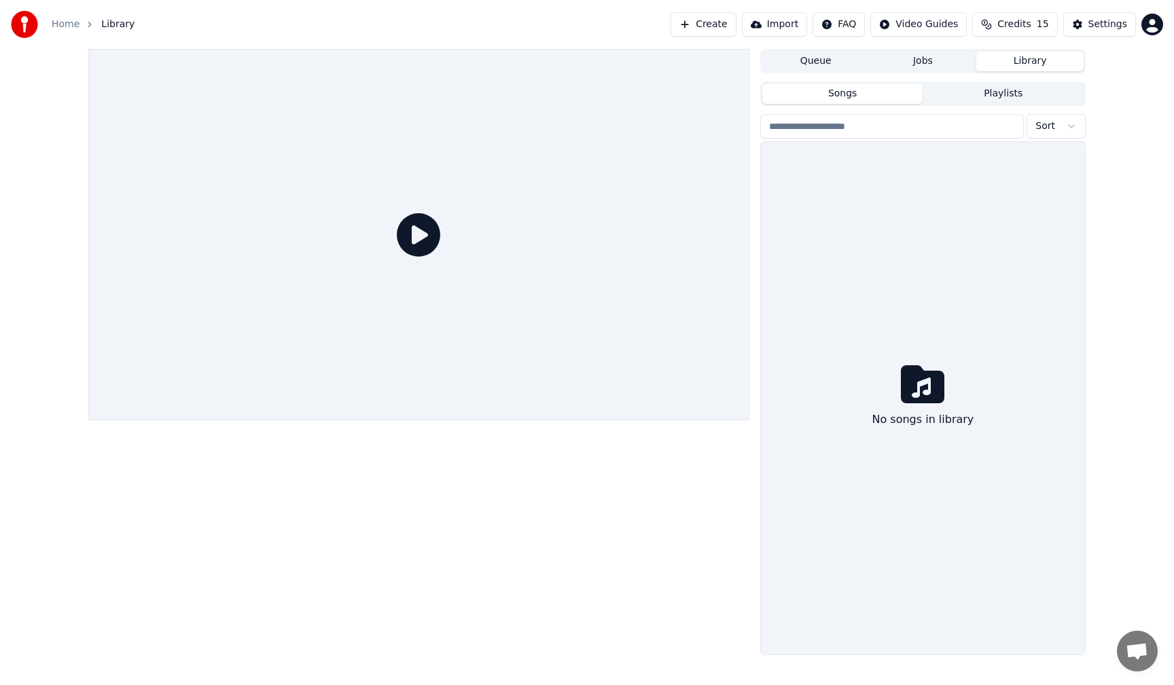
click at [855, 27] on html "Home Library Create Import FAQ Video Guides Credits 15 Settings Queue Jobs Libr…" at bounding box center [587, 342] width 1174 height 685
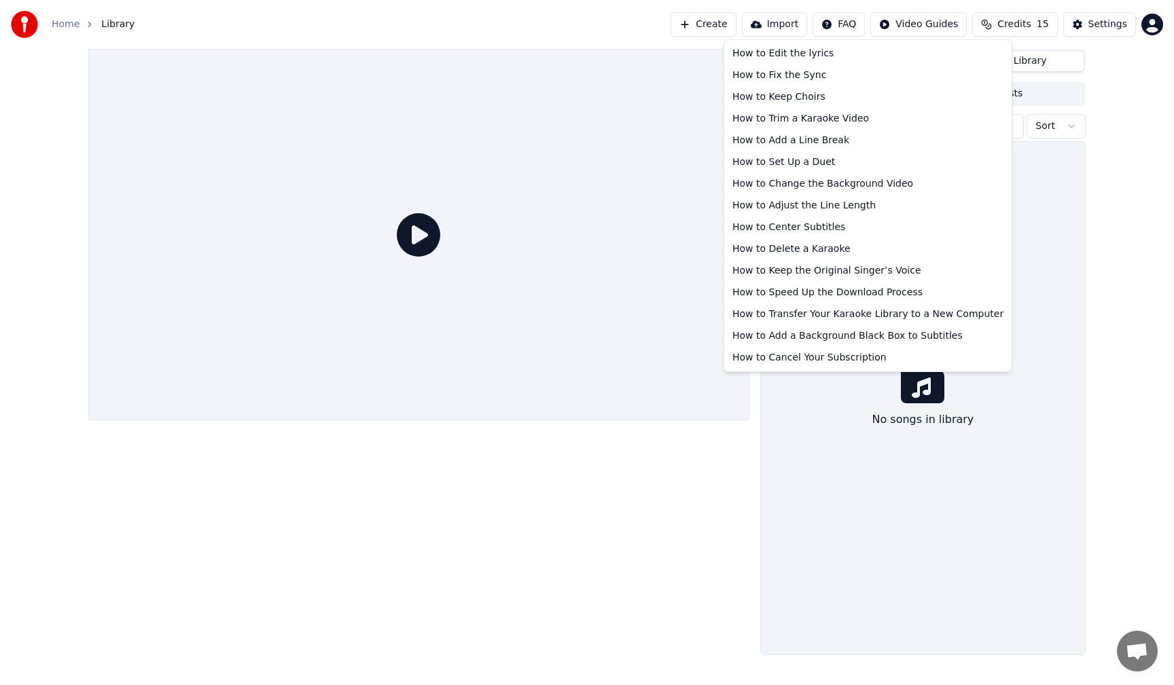
click at [597, 16] on html "Home Library Create Import FAQ Video Guides Credits 15 Settings Queue Jobs Libr…" at bounding box center [587, 342] width 1174 height 685
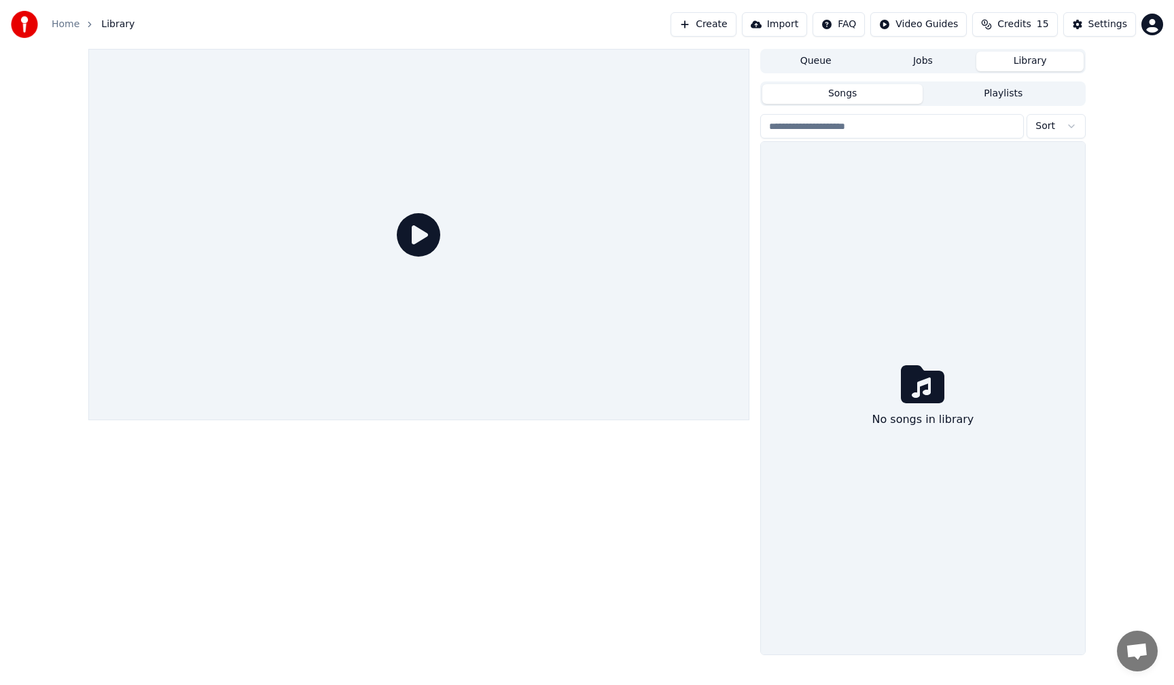
click at [786, 26] on button "Import" at bounding box center [774, 24] width 65 height 24
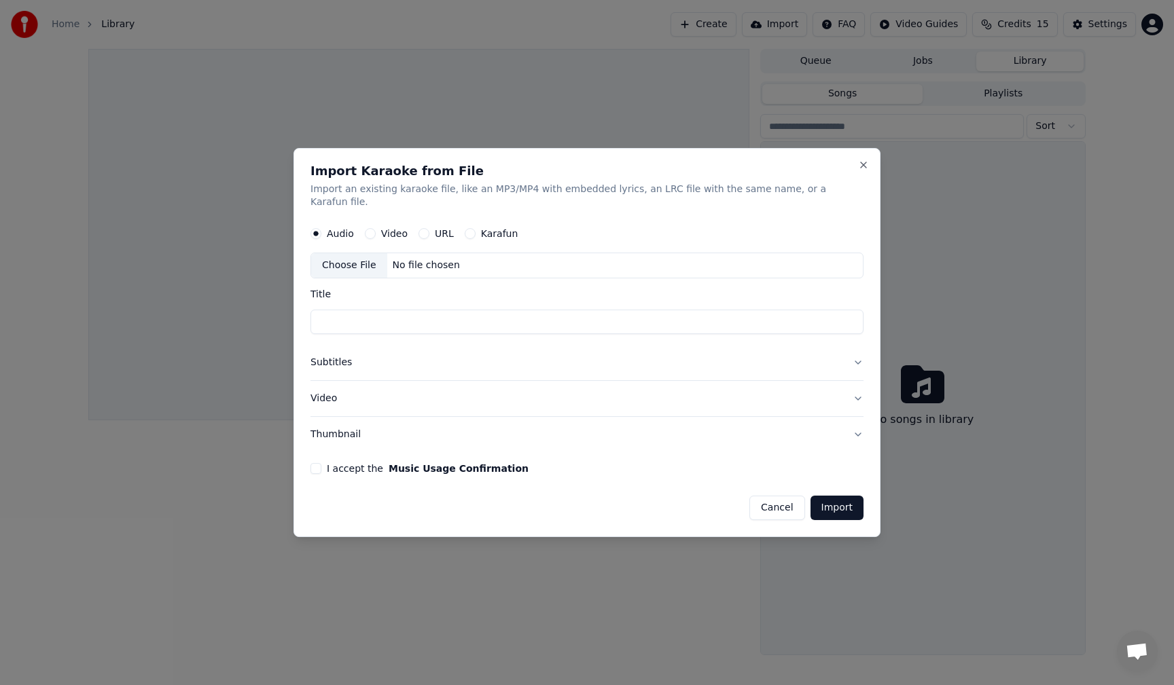
click at [476, 229] on button "Karafun" at bounding box center [470, 234] width 11 height 11
click at [454, 229] on div "URL" at bounding box center [435, 234] width 35 height 11
click at [429, 229] on button "URL" at bounding box center [423, 234] width 11 height 11
click at [427, 231] on circle "button" at bounding box center [424, 233] width 5 height 5
click at [476, 228] on button "Karafun" at bounding box center [470, 233] width 11 height 11
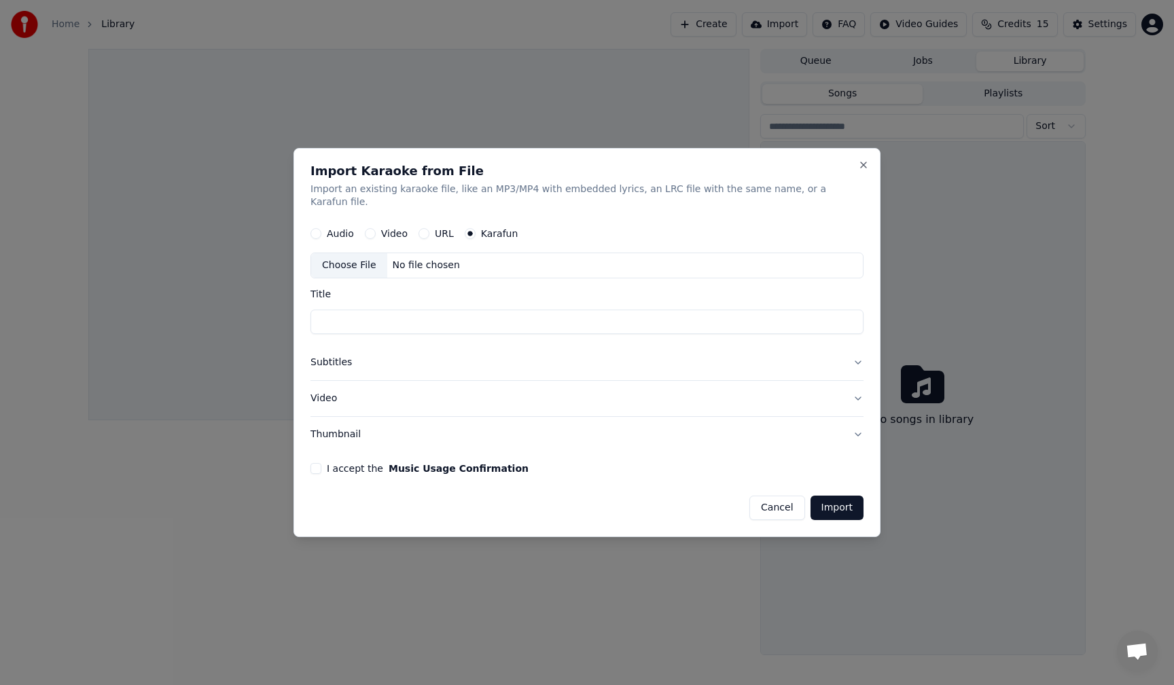
click at [458, 260] on div "No file chosen" at bounding box center [426, 267] width 78 height 14
click at [759, 501] on button "Cancel" at bounding box center [776, 508] width 55 height 24
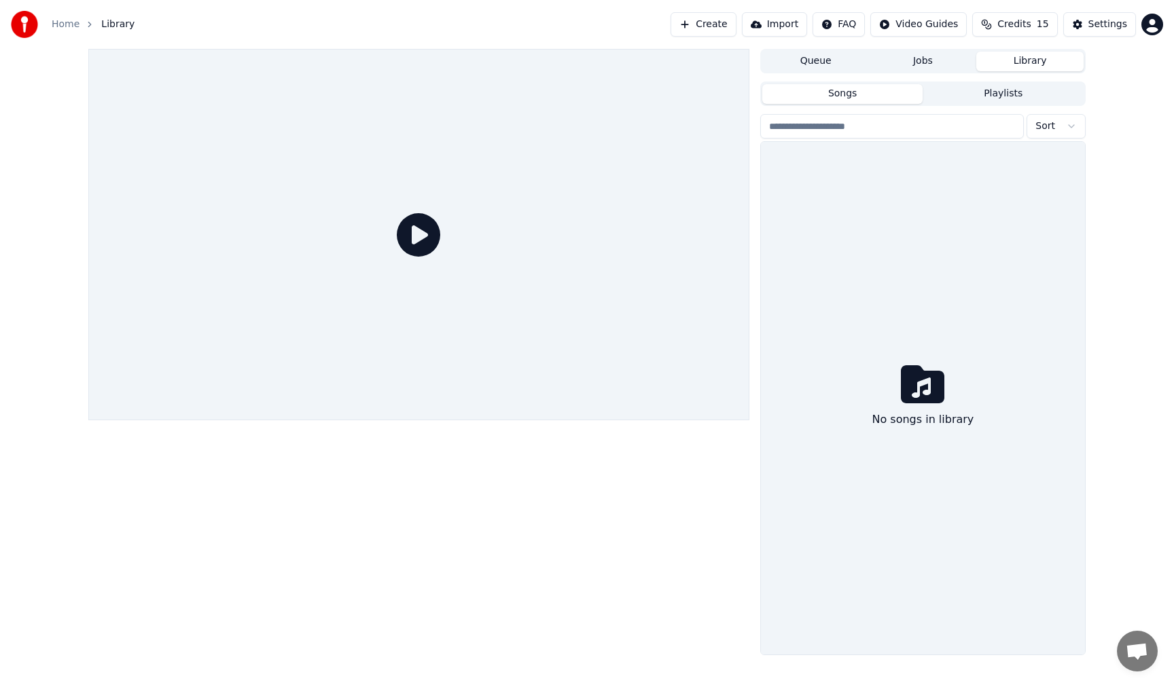
click at [914, 60] on button "Jobs" at bounding box center [923, 62] width 107 height 20
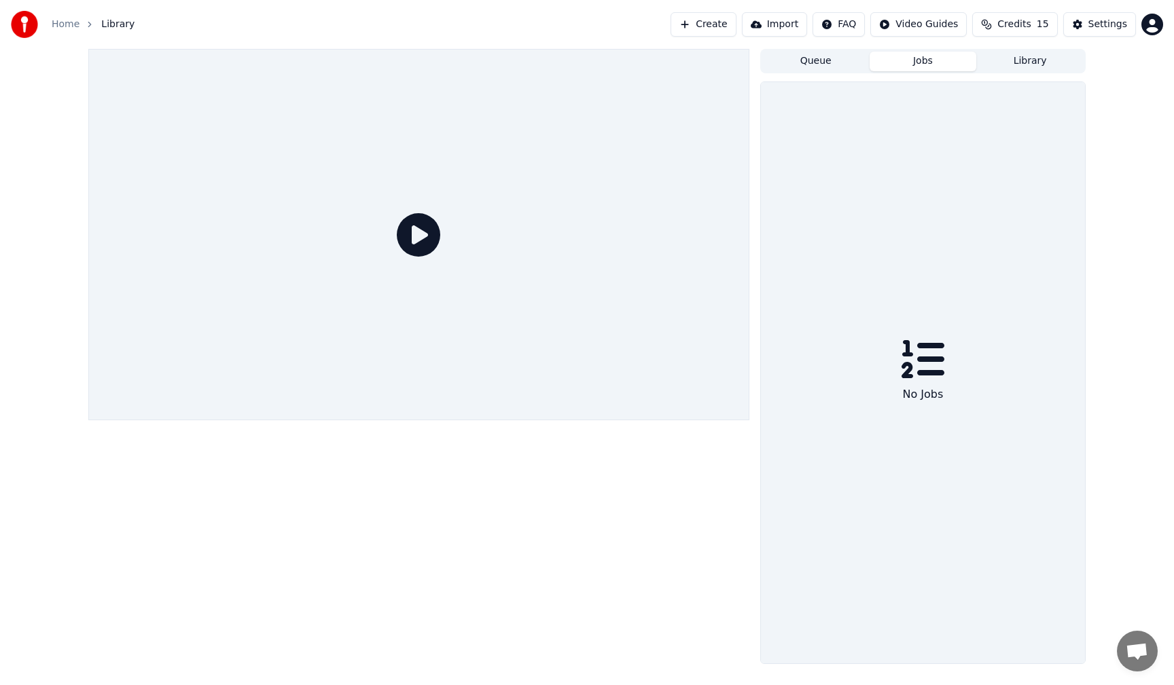
click at [832, 66] on button "Queue" at bounding box center [815, 62] width 107 height 20
click at [71, 24] on link "Home" at bounding box center [66, 25] width 28 height 14
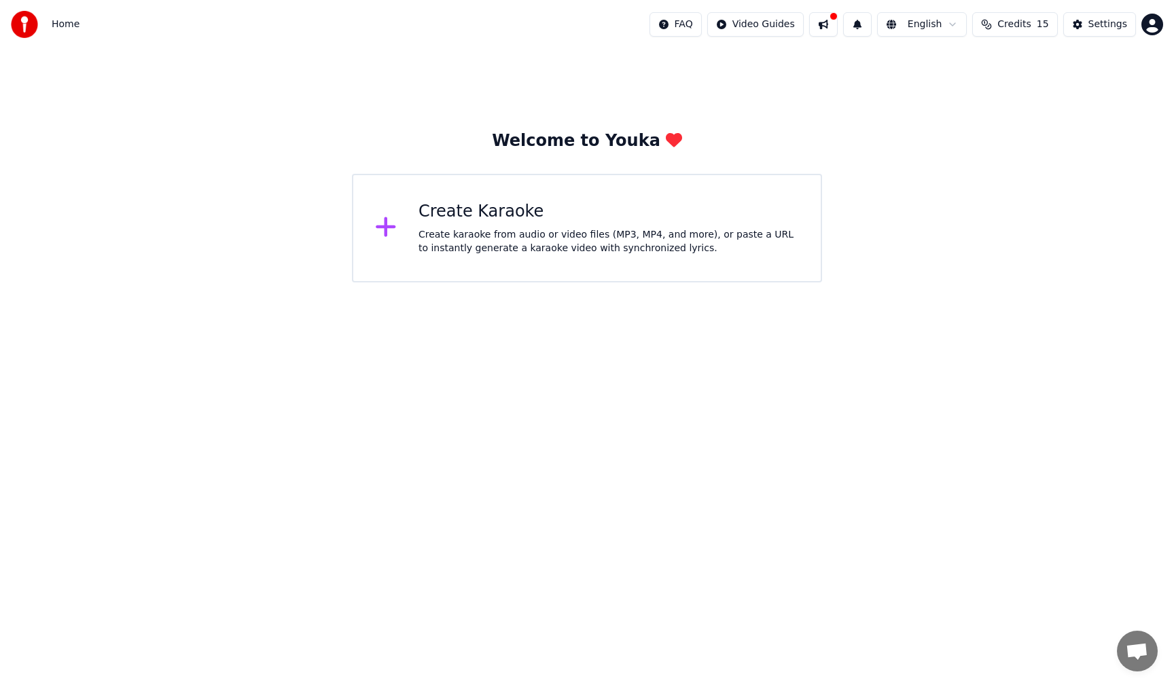
click at [833, 22] on button at bounding box center [823, 24] width 29 height 24
click at [774, 81] on div "Welcome to Youka Create Karaoke Create karaoke from audio or video files (MP3, …" at bounding box center [587, 166] width 1174 height 234
click at [576, 215] on div "Create Karaoke" at bounding box center [608, 212] width 380 height 22
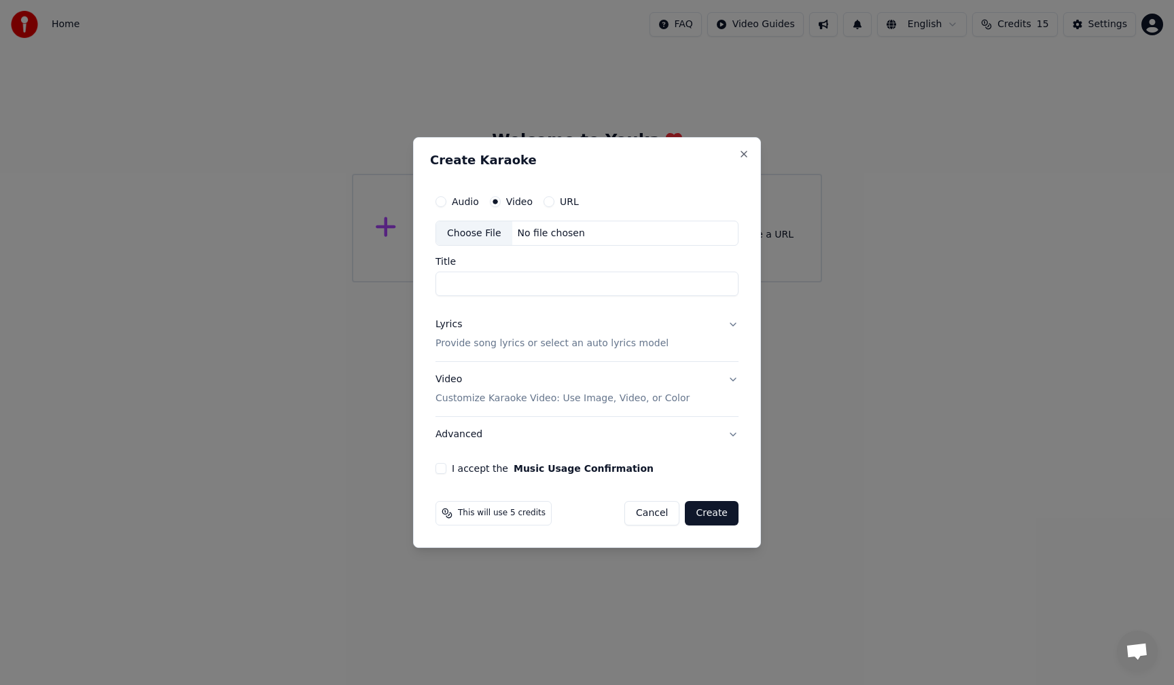
click at [488, 236] on div "Choose File" at bounding box center [474, 233] width 76 height 24
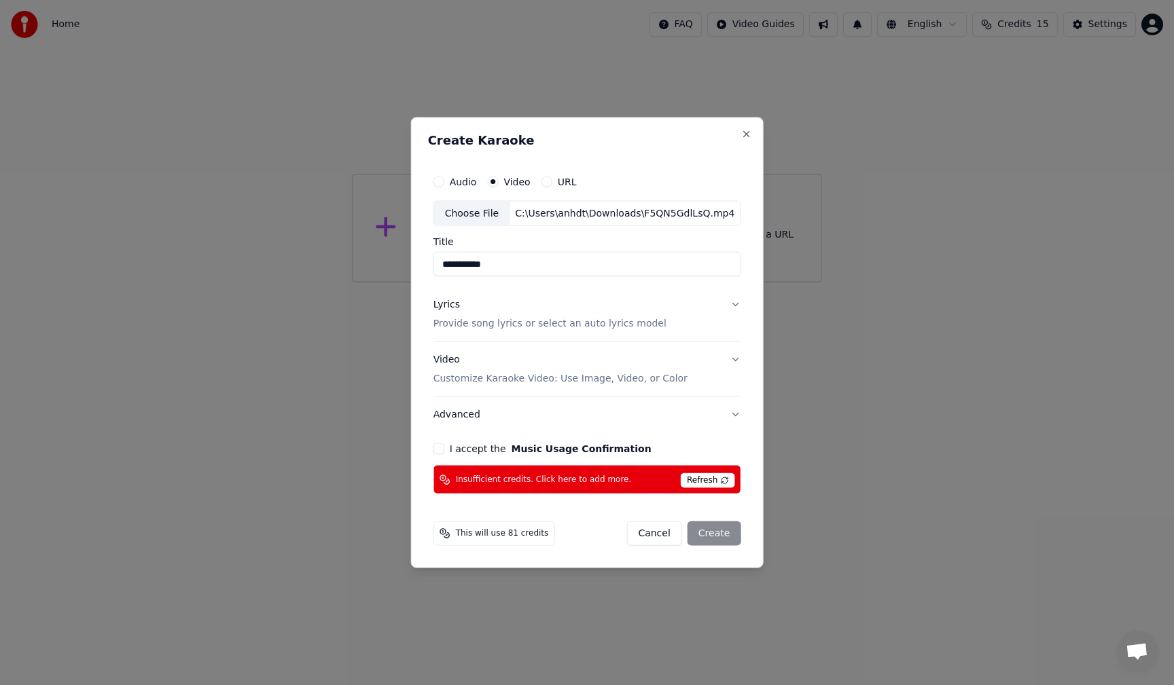
type input "**********"
click at [441, 448] on button "I accept the Music Usage Confirmation" at bounding box center [438, 449] width 11 height 11
click at [721, 540] on div "Cancel Create" at bounding box center [683, 534] width 114 height 24
click at [714, 479] on span "Refresh" at bounding box center [708, 481] width 54 height 15
click at [742, 133] on button "Close" at bounding box center [746, 133] width 11 height 11
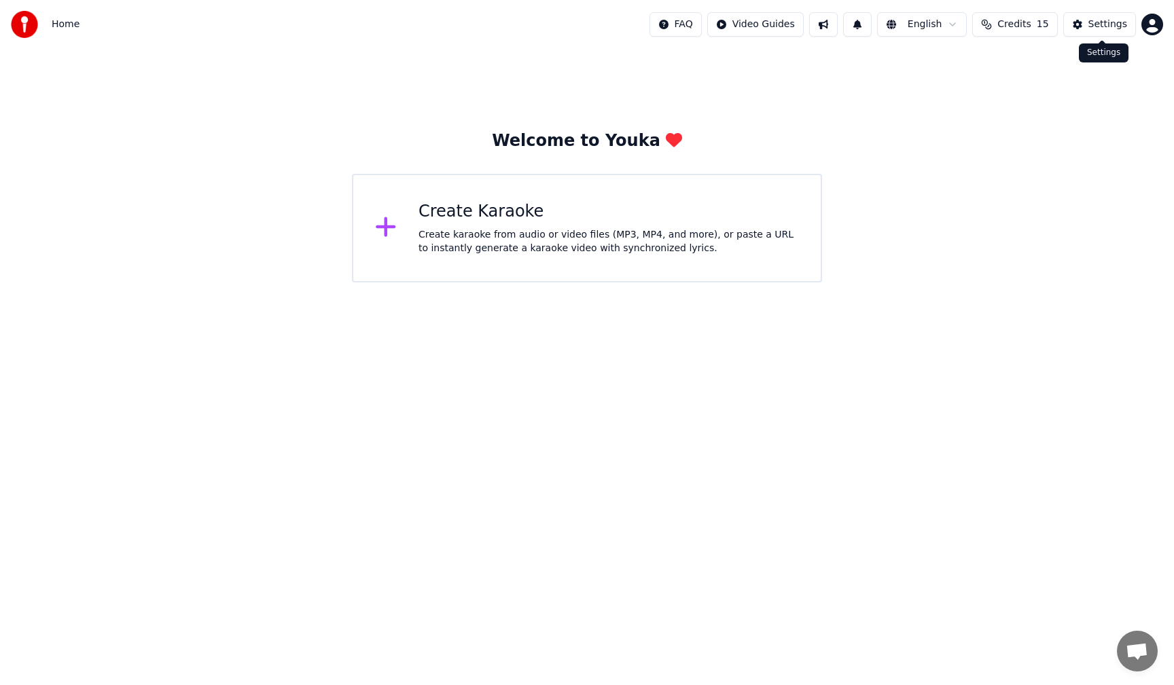
click at [1094, 26] on div "Settings" at bounding box center [1107, 25] width 39 height 14
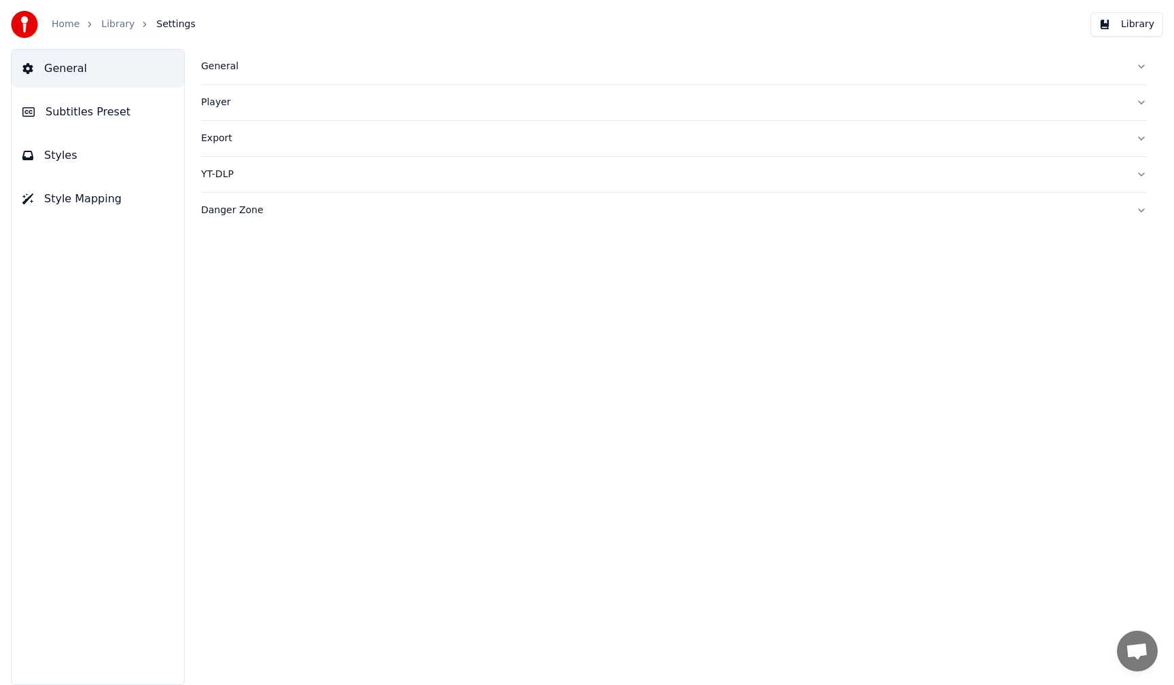
click at [120, 21] on link "Library" at bounding box center [117, 25] width 33 height 14
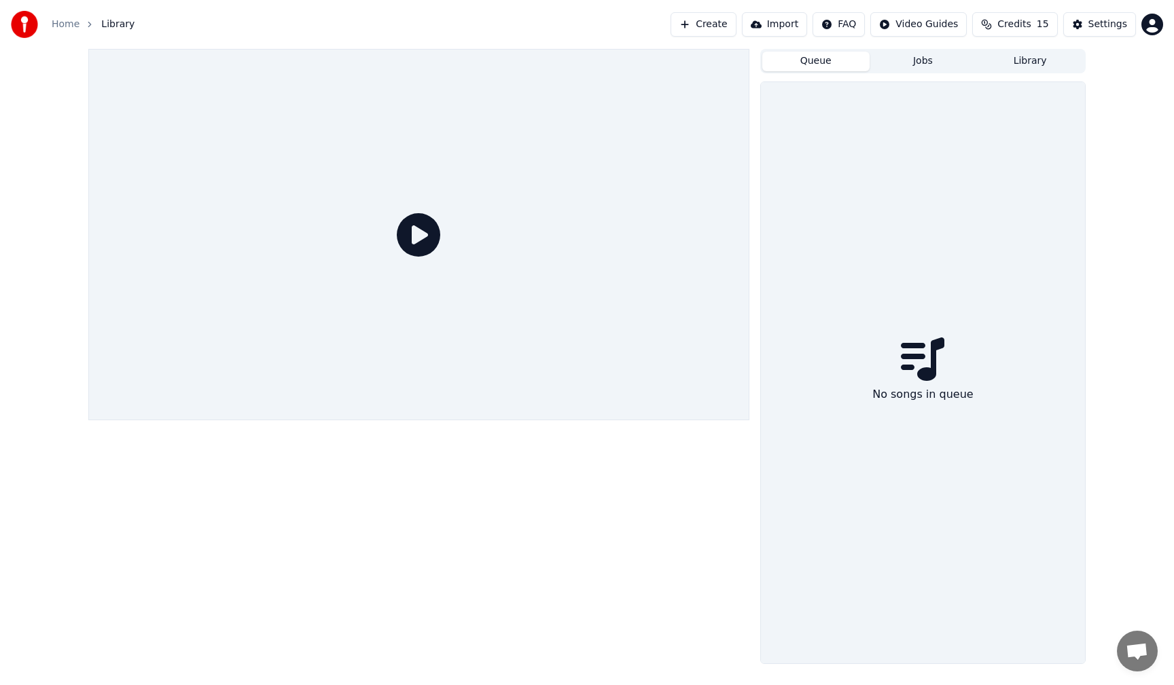
click at [766, 26] on button "Import" at bounding box center [774, 24] width 65 height 24
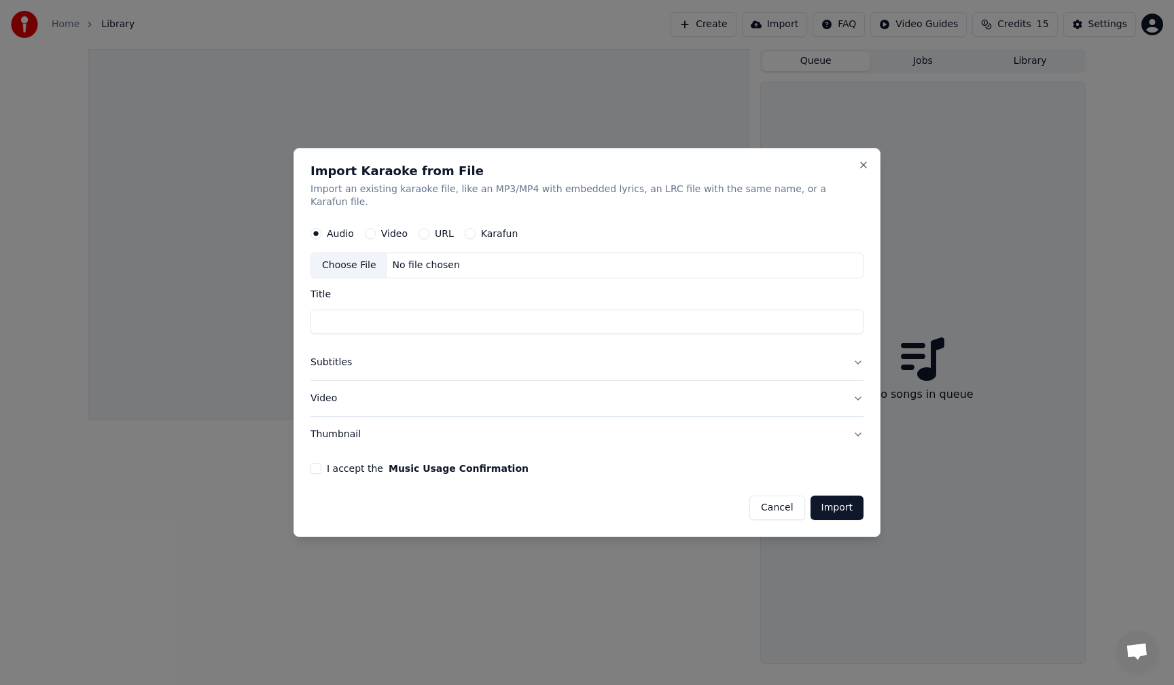
click at [408, 230] on label "Video" at bounding box center [394, 235] width 26 height 10
click at [376, 229] on button "Video" at bounding box center [370, 234] width 11 height 11
click at [831, 389] on button "Video" at bounding box center [586, 398] width 553 height 35
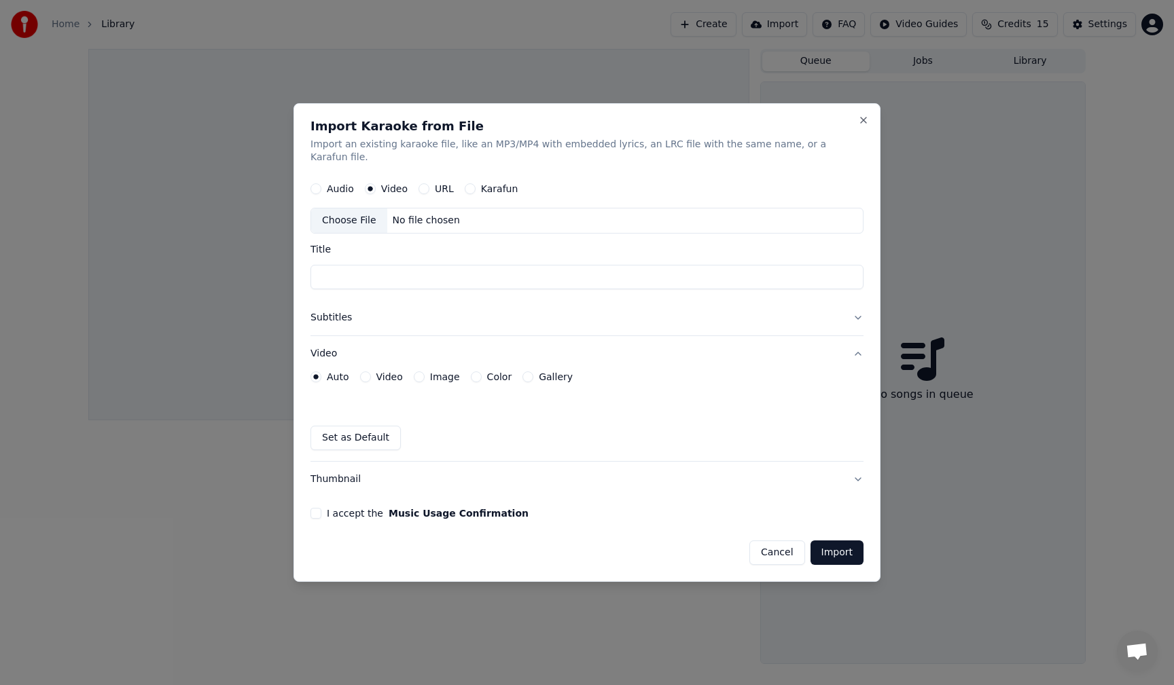
click at [836, 348] on button "Video" at bounding box center [586, 353] width 553 height 35
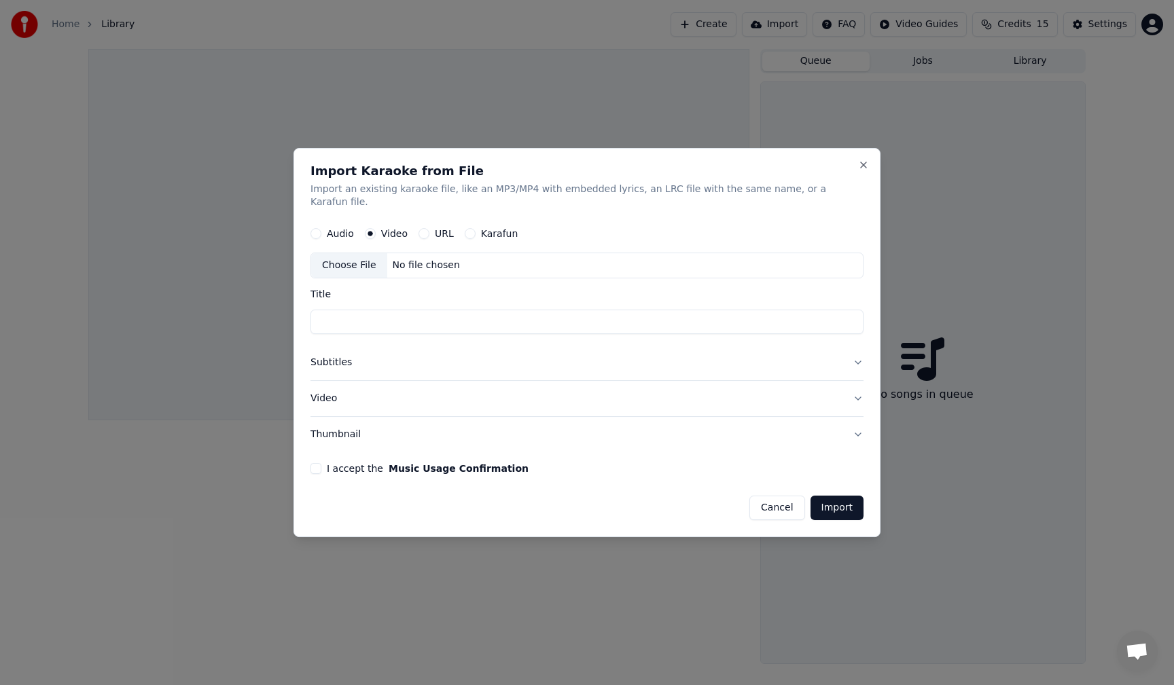
click at [749, 501] on button "Cancel" at bounding box center [776, 508] width 55 height 24
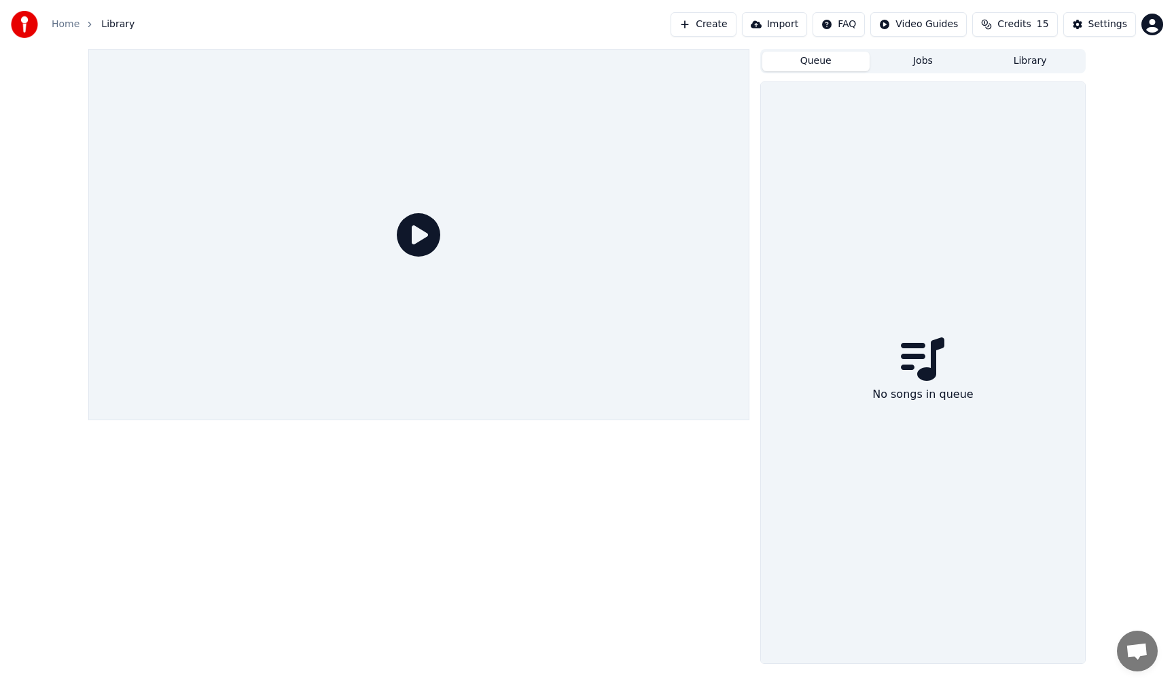
click at [781, 25] on button "Import" at bounding box center [774, 24] width 65 height 24
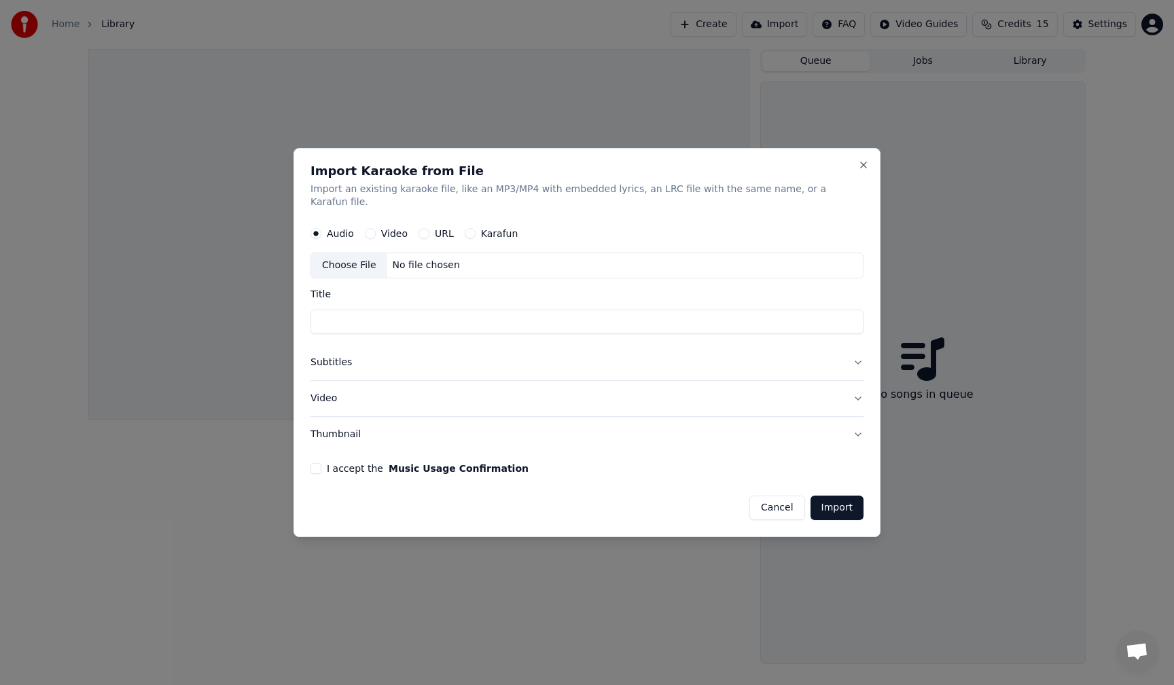
click at [757, 502] on button "Cancel" at bounding box center [776, 508] width 55 height 24
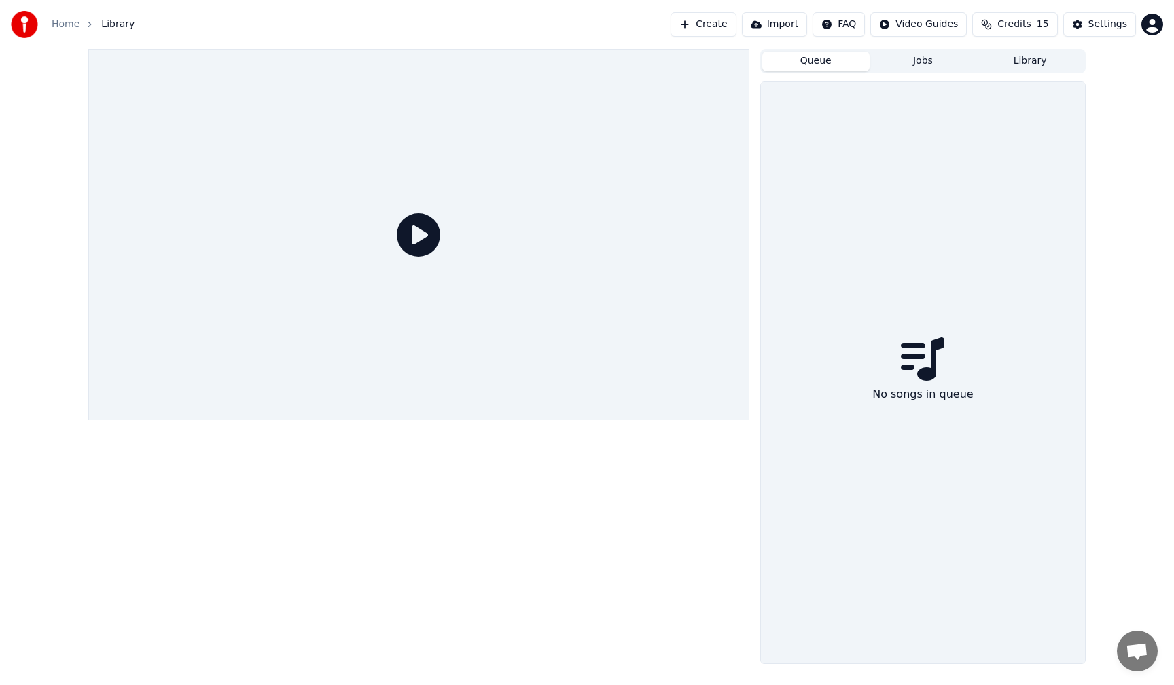
click at [734, 37] on div "Home Library Create Import FAQ Video Guides Credits 15 Settings" at bounding box center [587, 24] width 1174 height 49
click at [720, 24] on button "Create" at bounding box center [704, 24] width 66 height 24
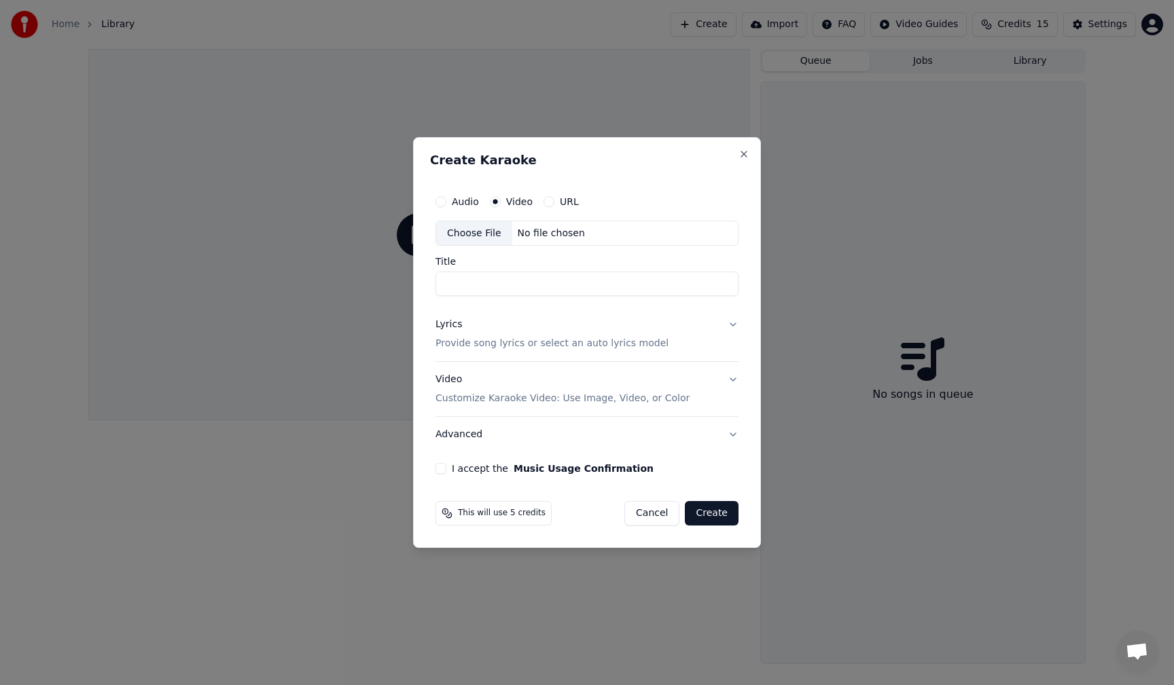
click at [563, 203] on label "URL" at bounding box center [569, 202] width 19 height 10
click at [554, 203] on button "URL" at bounding box center [548, 201] width 11 height 11
click at [546, 232] on input "text" at bounding box center [586, 233] width 303 height 27
click at [520, 238] on input "text" at bounding box center [586, 233] width 303 height 27
paste input "**********"
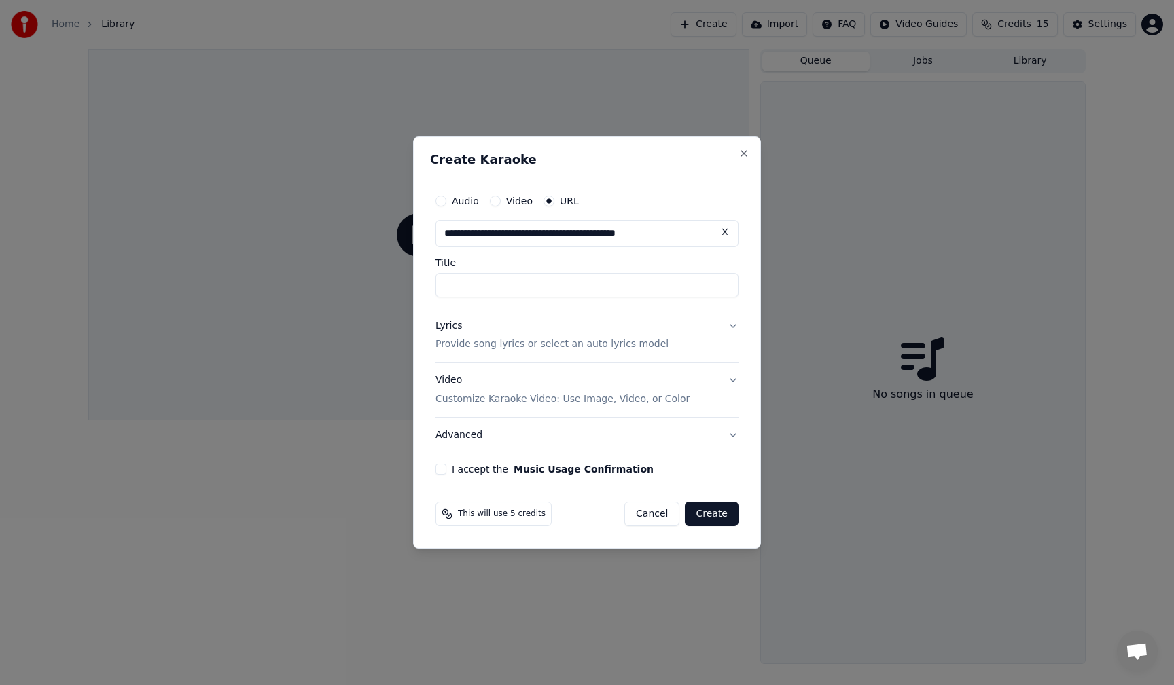
type input "**********"
click at [550, 283] on input "Title" at bounding box center [586, 285] width 303 height 24
type input "**********"
click at [568, 323] on div "Lyrics Provide song lyrics or select an auto lyrics model" at bounding box center [551, 335] width 233 height 33
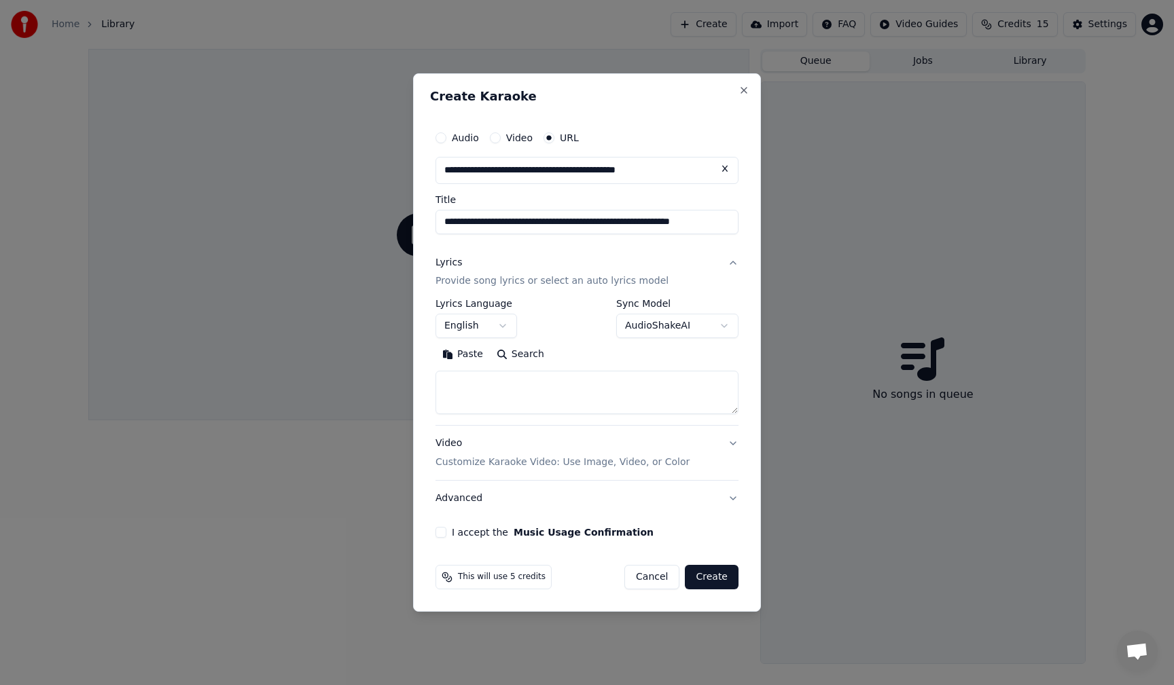
click at [730, 262] on button "Lyrics Provide song lyrics or select an auto lyrics model" at bounding box center [586, 272] width 303 height 54
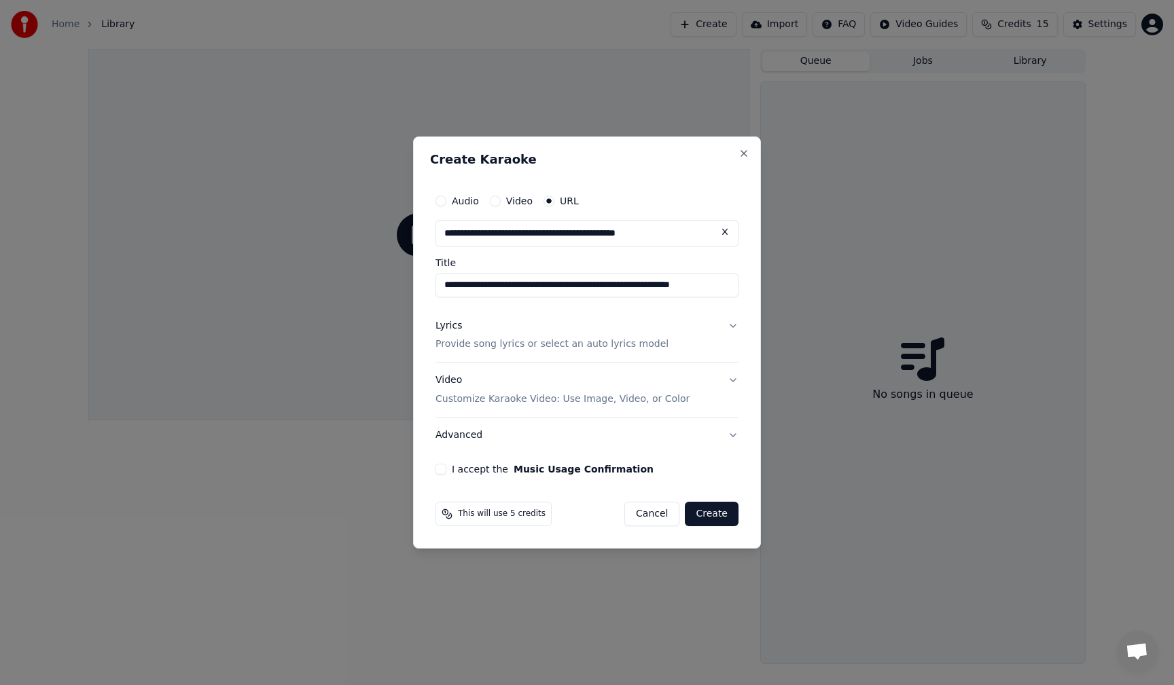
click at [735, 324] on button "Lyrics Provide song lyrics or select an auto lyrics model" at bounding box center [586, 335] width 303 height 54
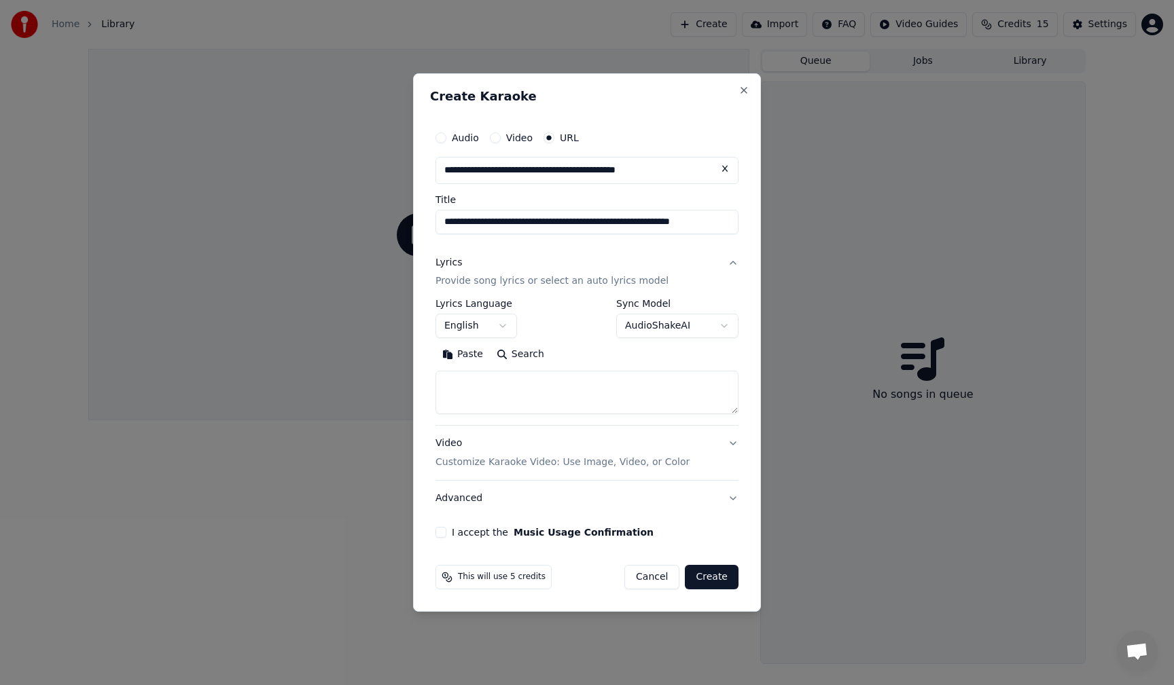
click at [533, 383] on textarea at bounding box center [586, 393] width 303 height 43
paste textarea "**********"
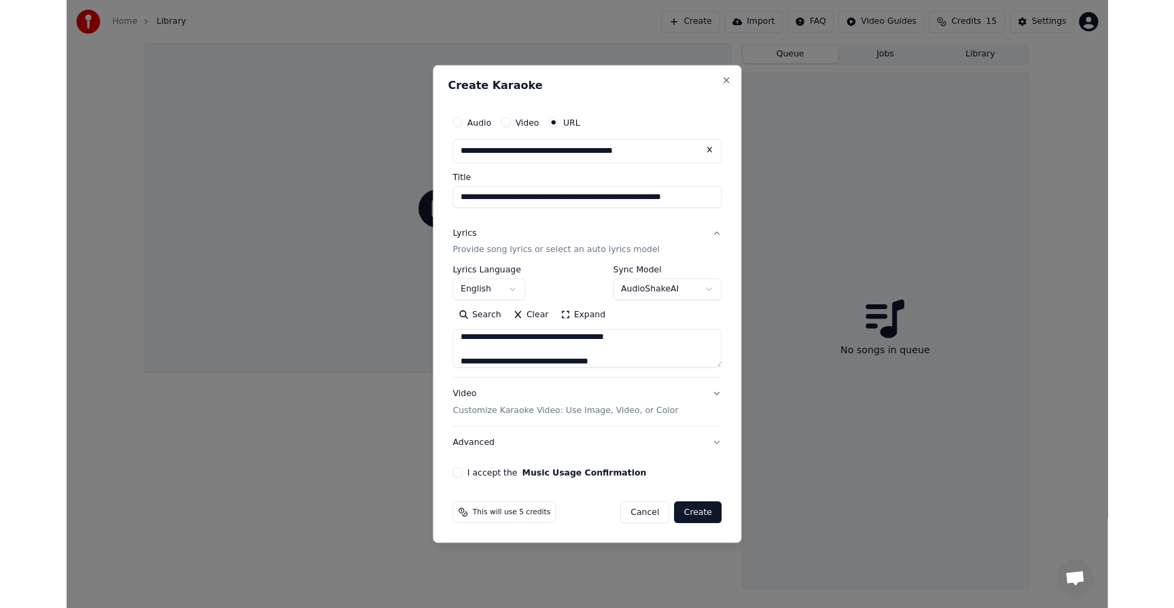
scroll to position [1611, 0]
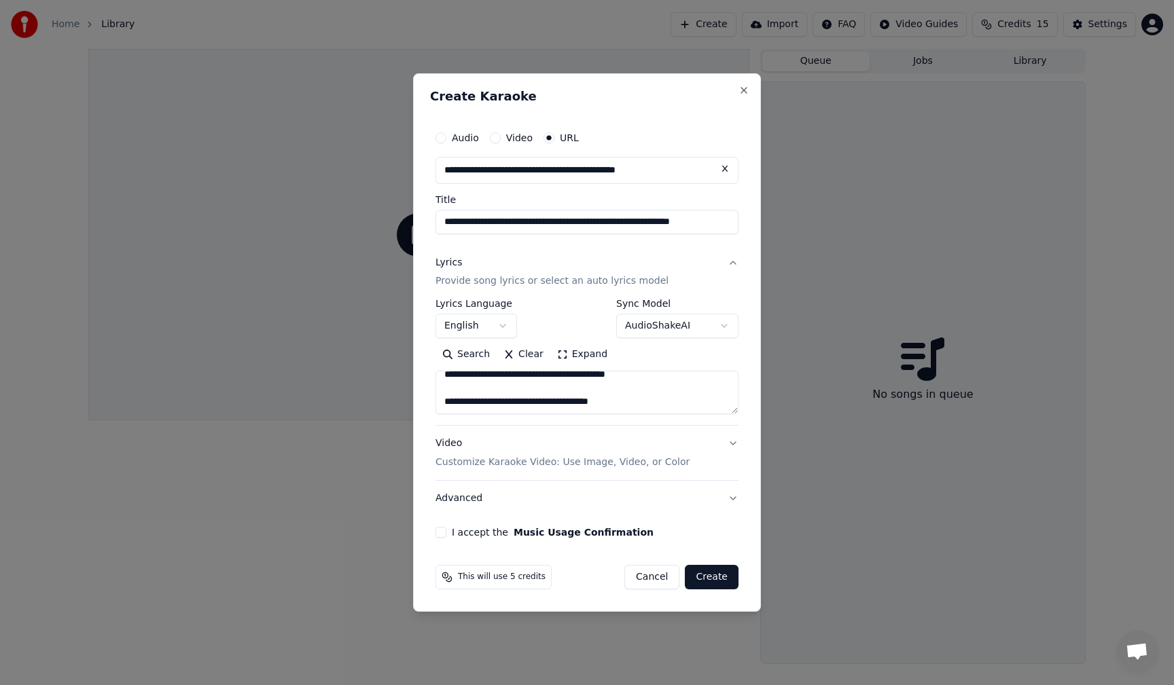
type textarea "**********"
click at [438, 528] on button "I accept the Music Usage Confirmation" at bounding box center [440, 532] width 11 height 11
click at [726, 497] on button "Advanced" at bounding box center [586, 498] width 303 height 35
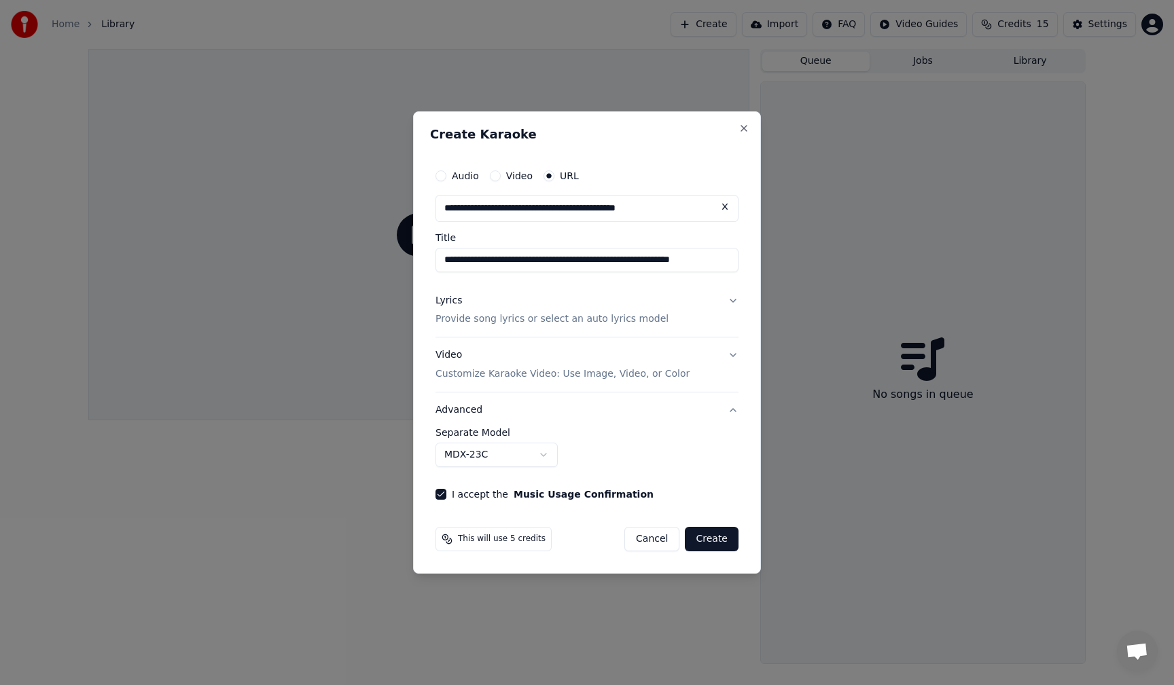
click at [709, 538] on button "Create" at bounding box center [712, 539] width 54 height 24
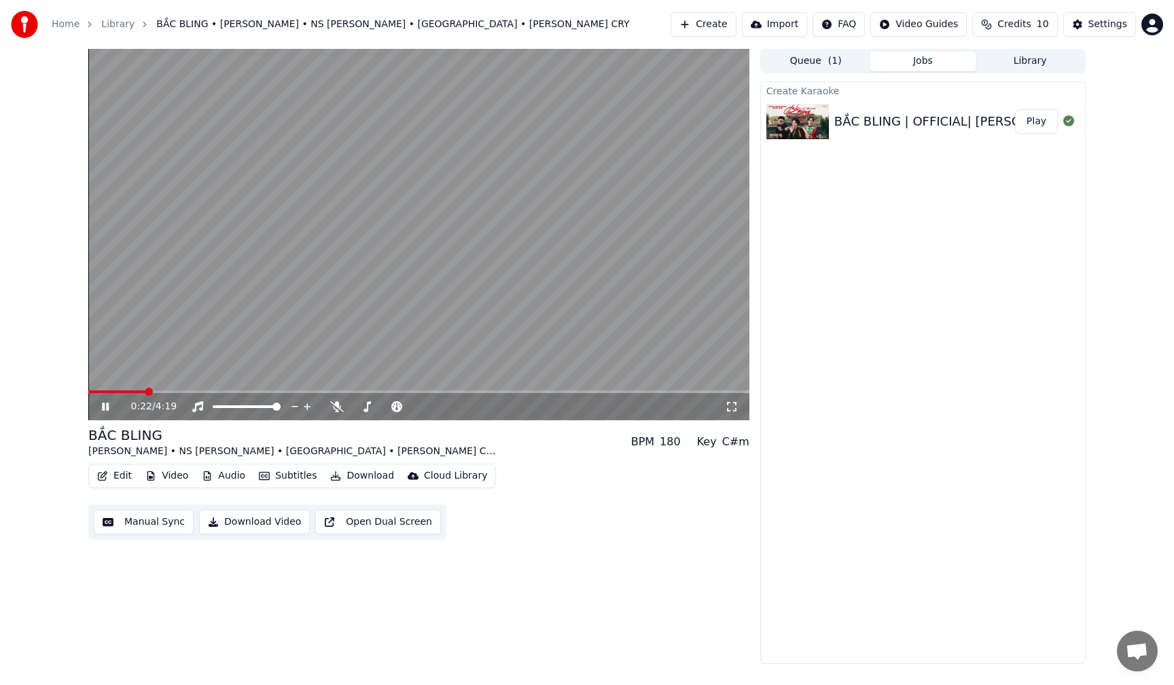
click at [106, 409] on icon at bounding box center [115, 407] width 32 height 11
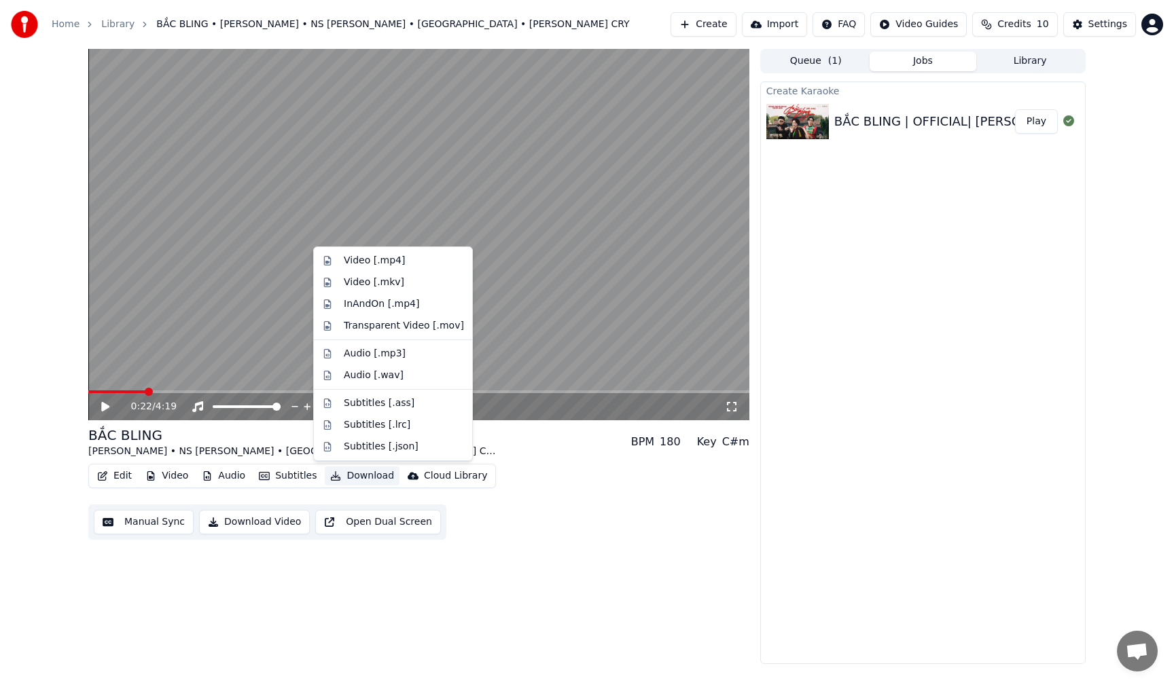
click at [359, 478] on button "Download" at bounding box center [362, 476] width 75 height 19
click at [366, 260] on div "Video [.mp4]" at bounding box center [374, 261] width 61 height 14
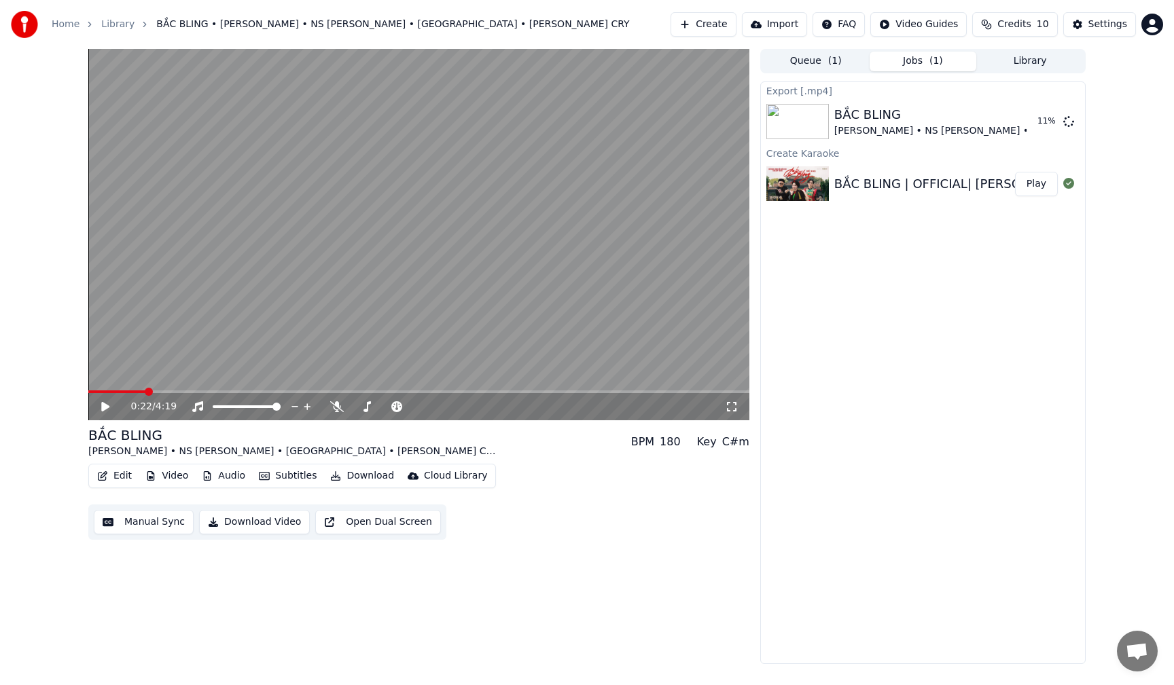
click at [912, 387] on div "Export [.mp4] BẮC BLING HOÀ MINZY • NS XUÂN HINH • MASEW • TUẤN CRY 11 % Create…" at bounding box center [922, 373] width 325 height 583
click at [118, 476] on button "Edit" at bounding box center [115, 476] width 46 height 19
click at [315, 586] on div "0:22 / 4:19 BẮC BLING HOÀ MINZY • NS XUÂN HINH • MASEW • TUẤN CRY BPM 180 Key C…" at bounding box center [418, 357] width 661 height 616
click at [274, 477] on button "Subtitles" at bounding box center [287, 476] width 69 height 19
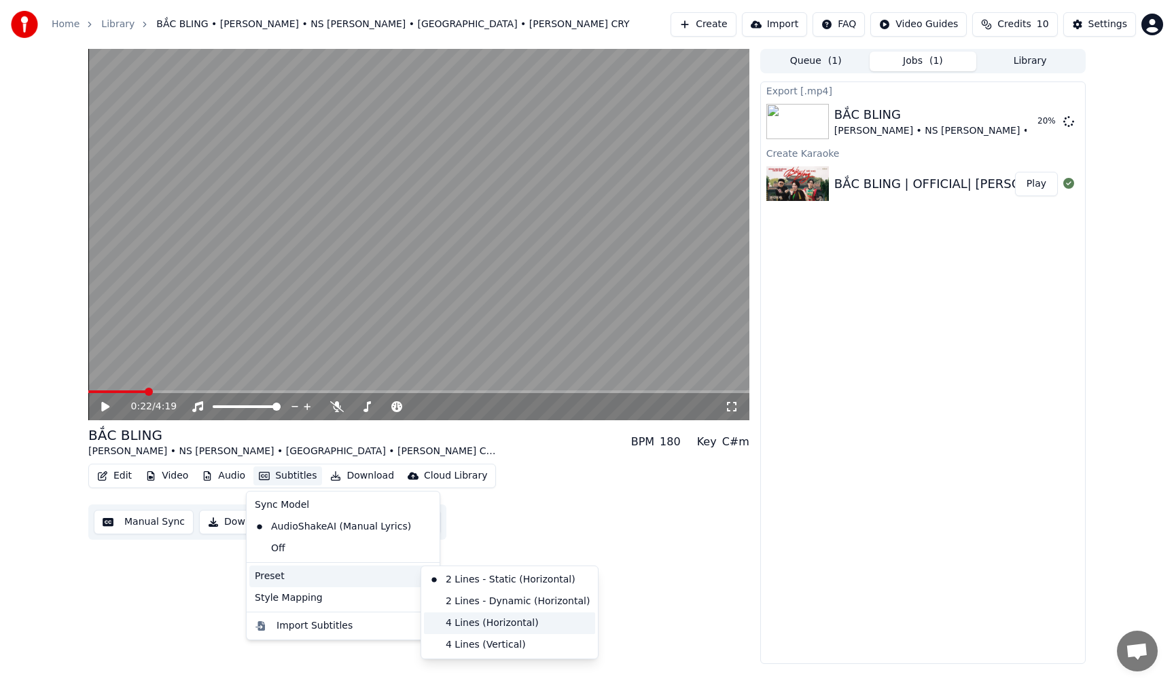
click at [488, 623] on div "4 Lines (Horizontal)" at bounding box center [509, 624] width 171 height 22
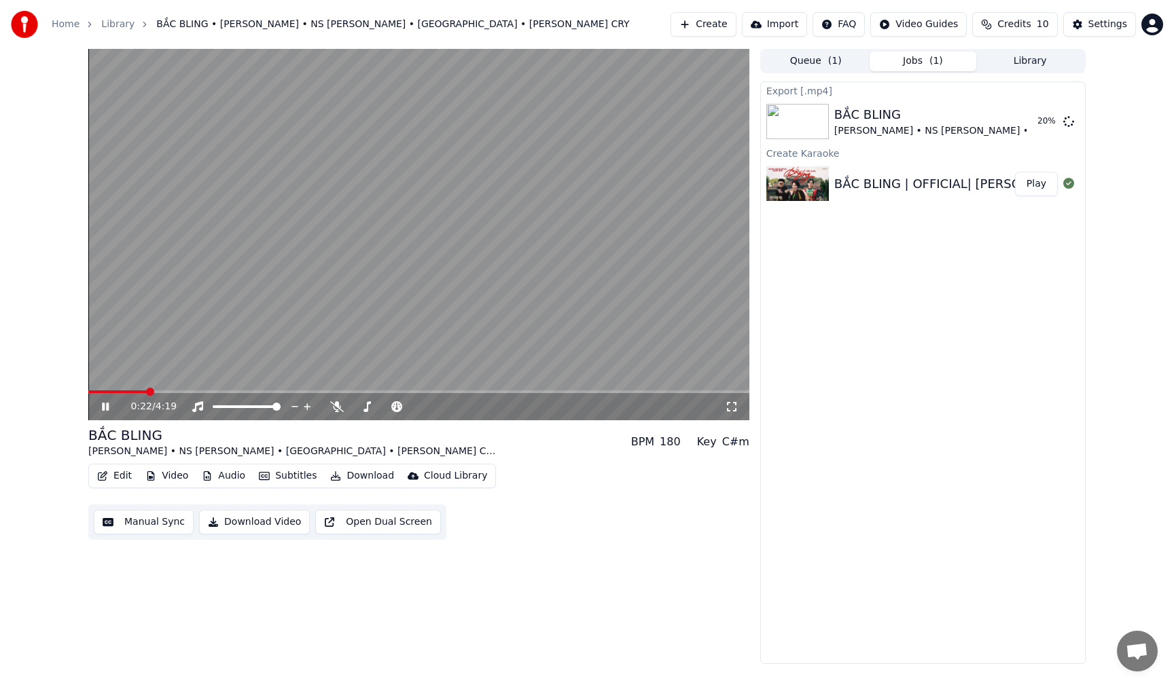
click at [105, 406] on icon at bounding box center [105, 407] width 7 height 8
click at [285, 476] on button "Subtitles" at bounding box center [287, 476] width 69 height 19
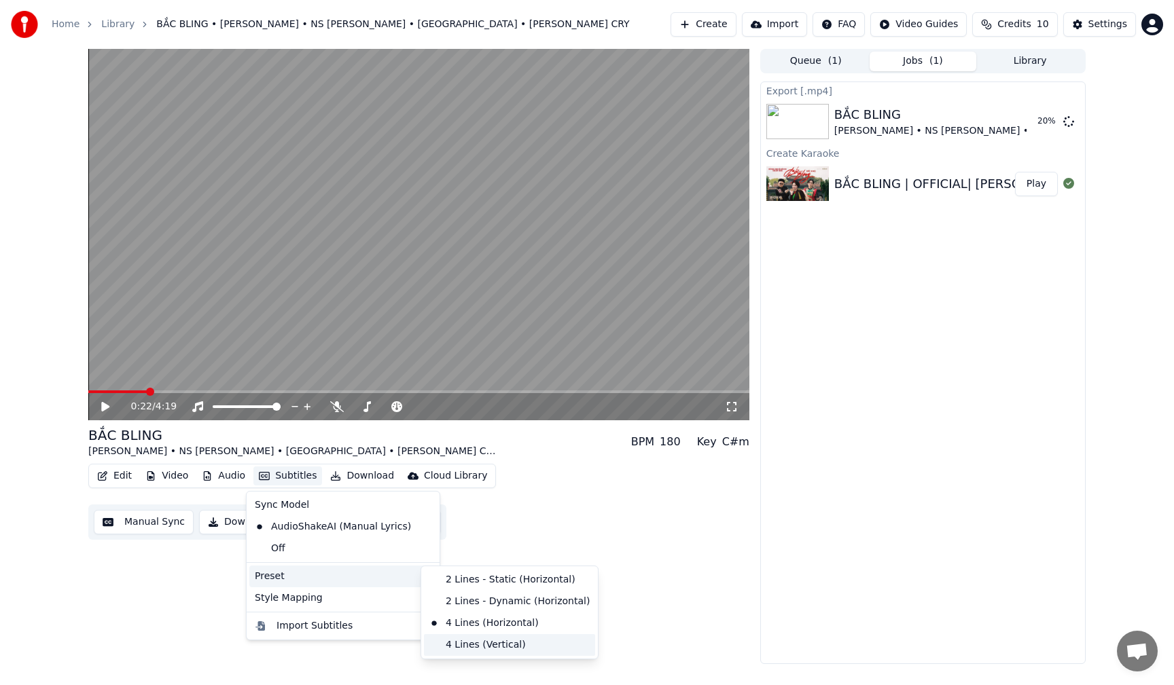
click at [490, 646] on div "4 Lines (Vertical)" at bounding box center [509, 646] width 171 height 22
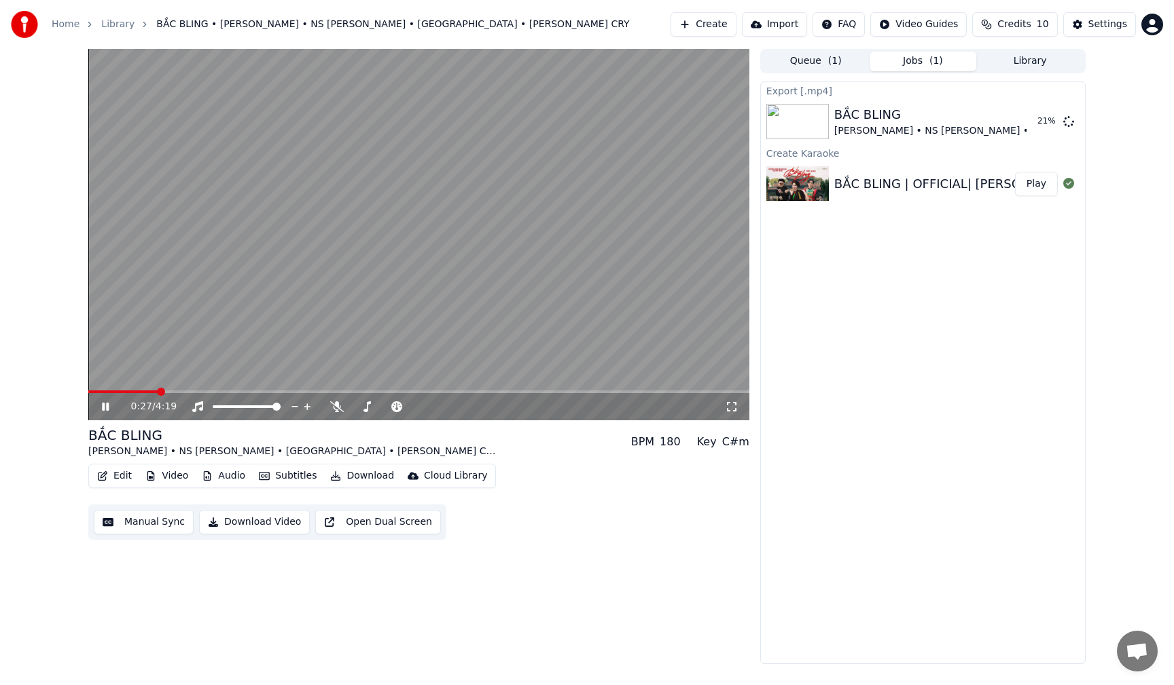
click at [106, 405] on icon at bounding box center [115, 407] width 32 height 11
click at [295, 474] on button "Subtitles" at bounding box center [287, 476] width 69 height 19
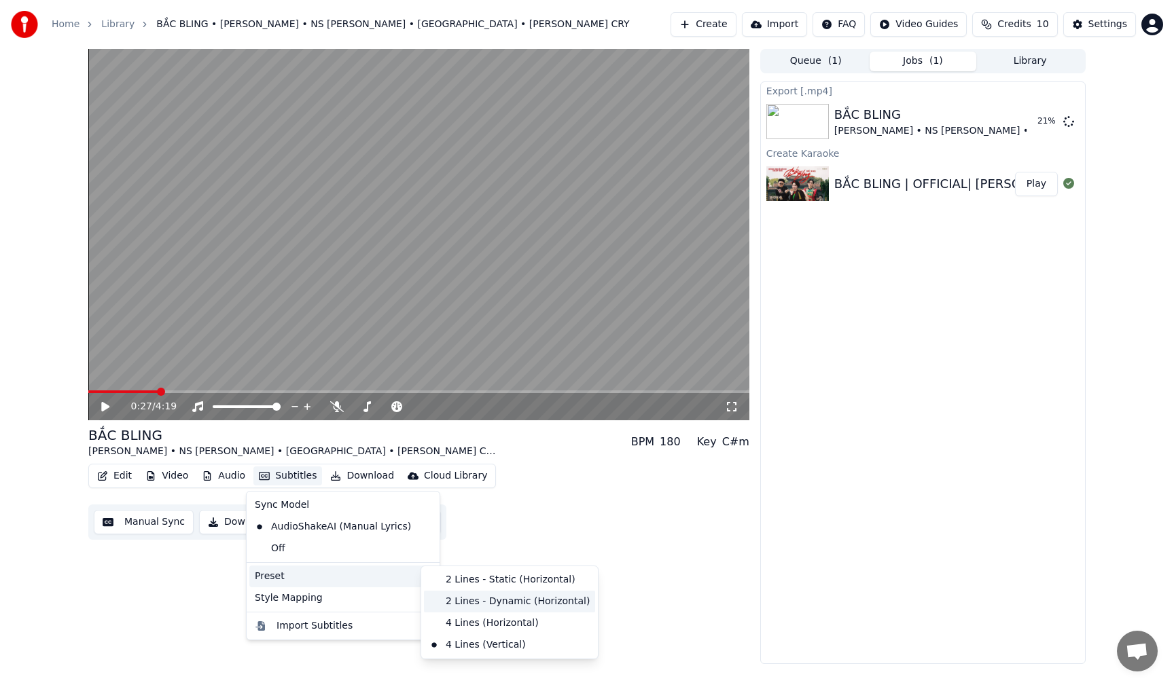
click at [486, 601] on div "2 Lines - Dynamic (Horizontal)" at bounding box center [509, 602] width 171 height 22
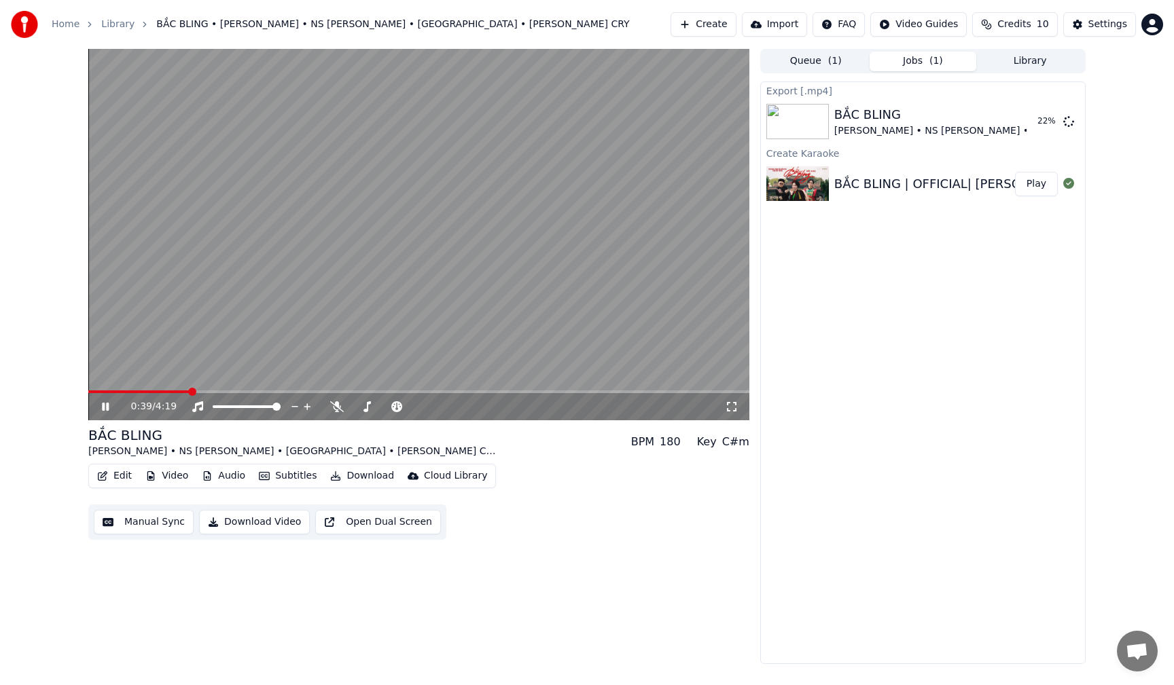
click at [105, 407] on icon at bounding box center [115, 407] width 32 height 11
click at [1035, 53] on button "Library" at bounding box center [1029, 62] width 107 height 20
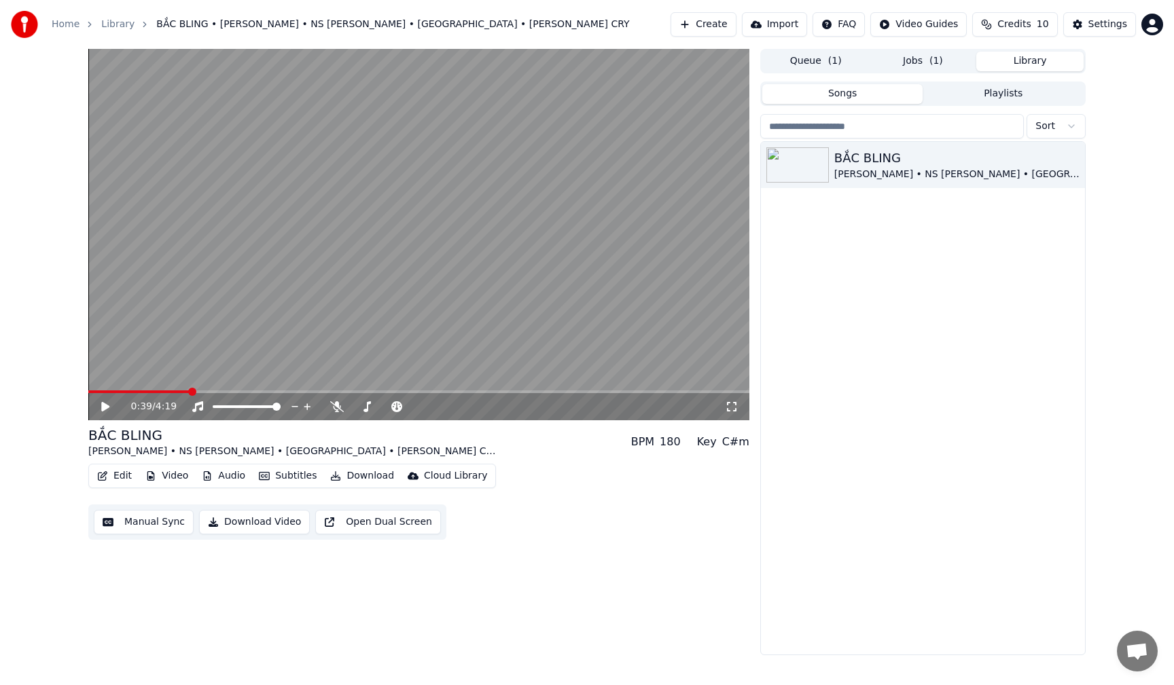
click at [1033, 61] on button "Library" at bounding box center [1029, 62] width 107 height 20
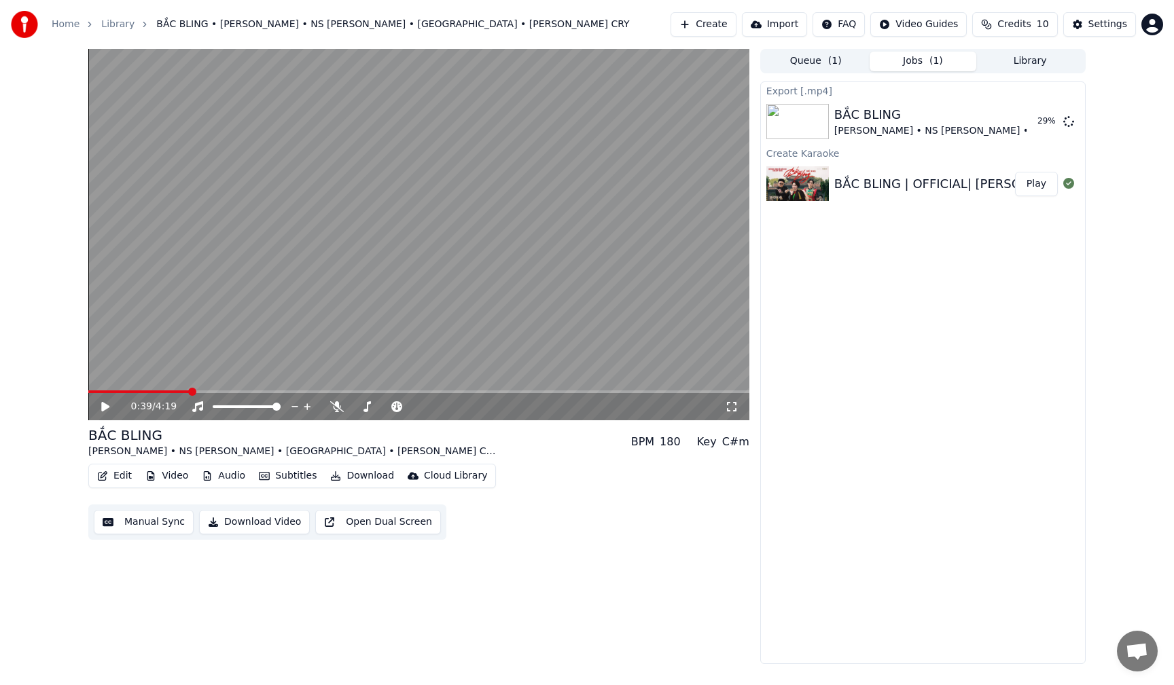
click at [910, 64] on button "Jobs ( 1 )" at bounding box center [923, 62] width 107 height 20
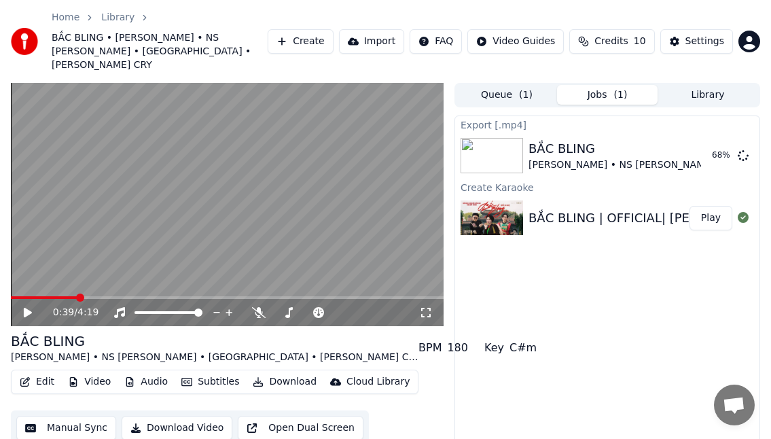
click at [518, 303] on div "Export [.mp4] BẮC BLING HOÀ MINZY • NS XUÂN HINH • MASEW • TUẤN CRY 68 % Create…" at bounding box center [607, 301] width 306 height 373
click at [707, 143] on button "Show" at bounding box center [707, 155] width 49 height 24
click at [94, 332] on div "BẮC BLING" at bounding box center [215, 341] width 408 height 19
click at [348, 375] on div "Cloud Library" at bounding box center [377, 382] width 63 height 14
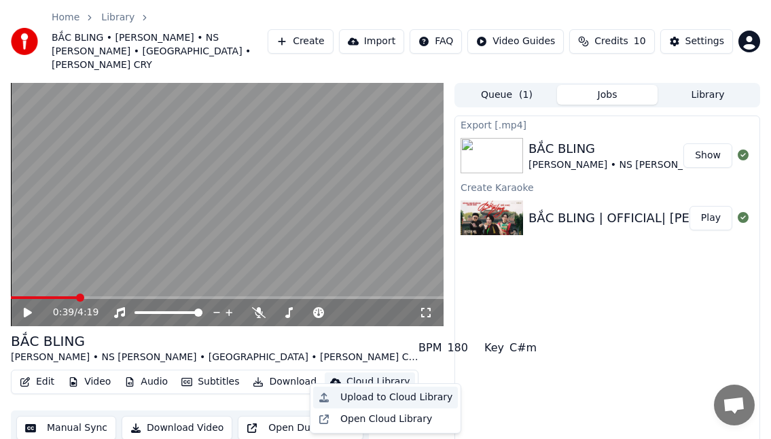
click at [369, 397] on div "Upload to Cloud Library" at bounding box center [396, 398] width 112 height 14
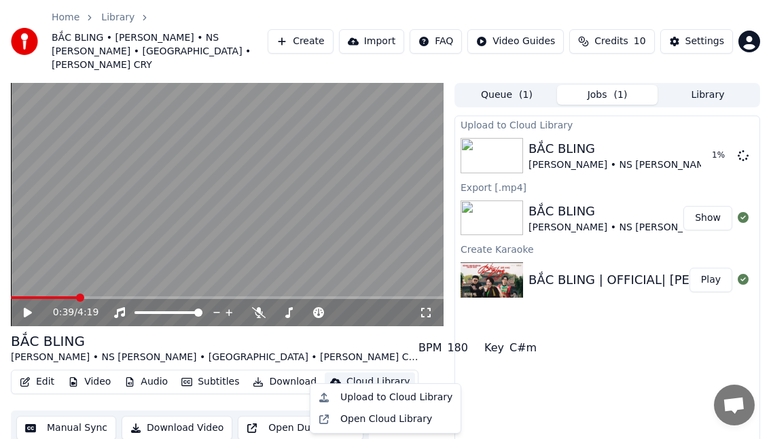
click at [361, 375] on div "Cloud Library" at bounding box center [377, 382] width 63 height 14
click at [370, 418] on div "Open Cloud Library" at bounding box center [386, 419] width 92 height 14
